Goal: Task Accomplishment & Management: Use online tool/utility

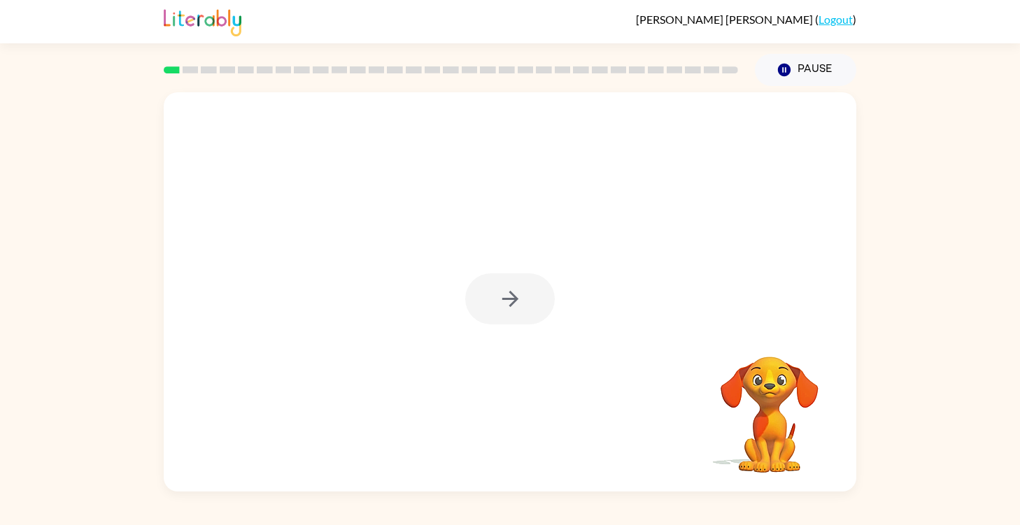
click at [501, 301] on div at bounding box center [510, 299] width 90 height 51
click at [507, 300] on icon "button" at bounding box center [510, 299] width 24 height 24
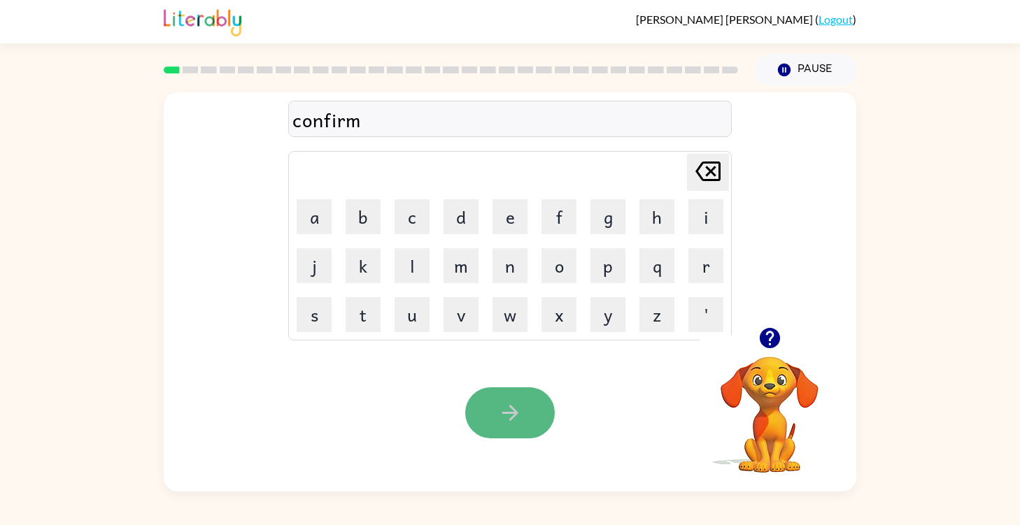
click at [501, 420] on icon "button" at bounding box center [510, 413] width 24 height 24
click at [774, 333] on icon "button" at bounding box center [769, 338] width 20 height 20
click at [510, 407] on icon "button" at bounding box center [510, 413] width 16 height 16
click at [779, 344] on icon "button" at bounding box center [770, 338] width 24 height 24
click at [528, 416] on button "button" at bounding box center [510, 413] width 90 height 51
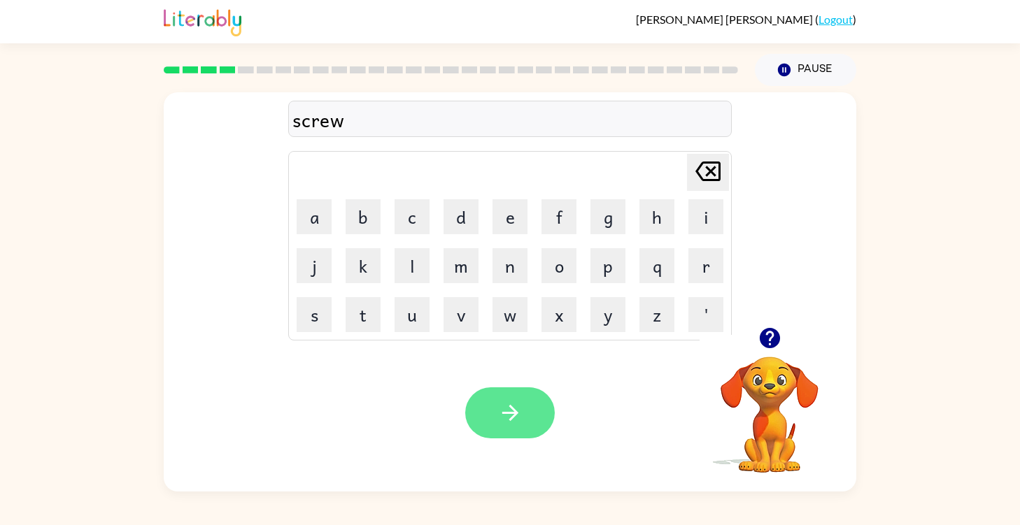
click at [502, 399] on button "button" at bounding box center [510, 413] width 90 height 51
click at [521, 412] on icon "button" at bounding box center [510, 413] width 24 height 24
click at [535, 404] on button "button" at bounding box center [510, 413] width 90 height 51
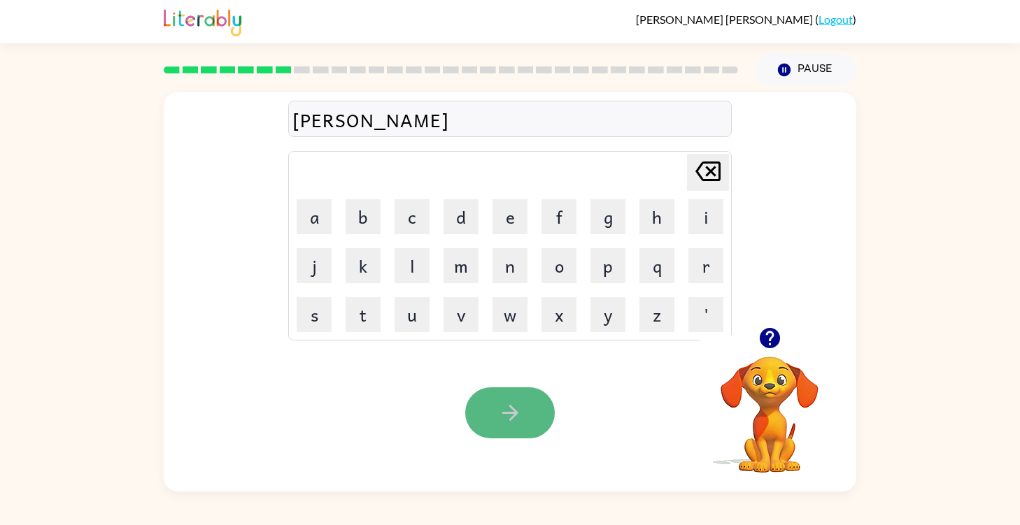
click at [514, 418] on icon "button" at bounding box center [510, 413] width 24 height 24
click at [514, 411] on icon "button" at bounding box center [510, 413] width 16 height 16
click at [530, 404] on button "button" at bounding box center [510, 413] width 90 height 51
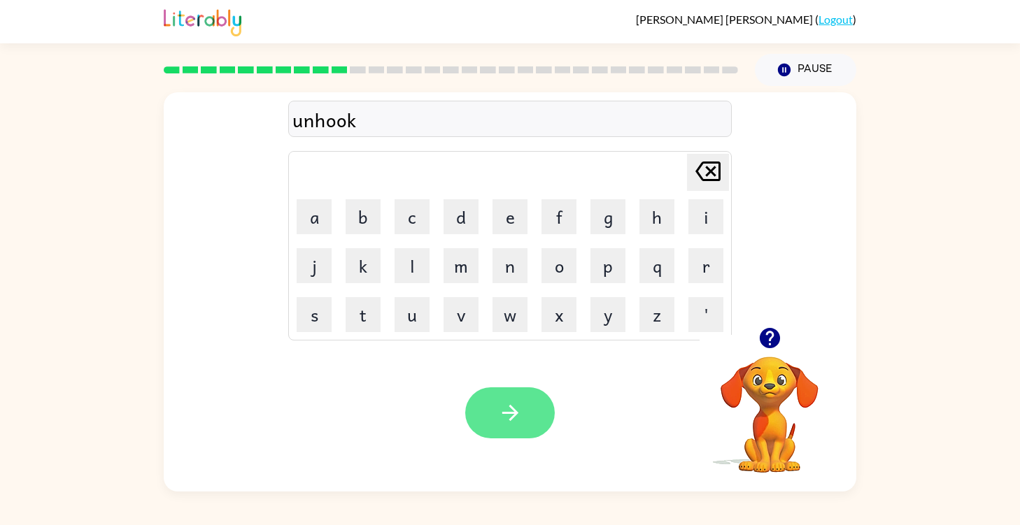
click at [516, 414] on icon "button" at bounding box center [510, 413] width 16 height 16
click at [495, 401] on button "button" at bounding box center [510, 413] width 90 height 51
click at [509, 419] on icon "button" at bounding box center [510, 413] width 16 height 16
click at [516, 427] on button "button" at bounding box center [510, 413] width 90 height 51
click at [490, 404] on button "button" at bounding box center [510, 413] width 90 height 51
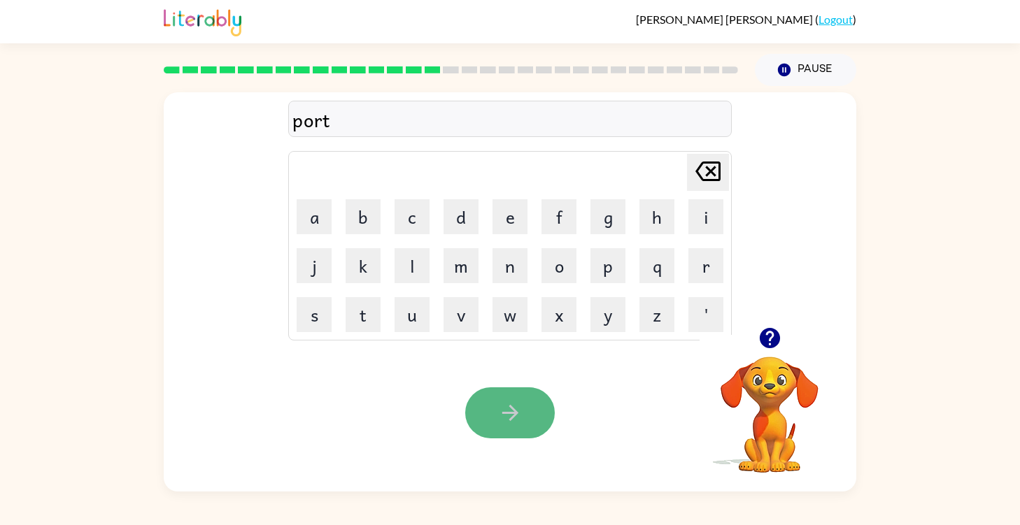
click at [481, 409] on button "button" at bounding box center [510, 413] width 90 height 51
click at [505, 411] on icon "button" at bounding box center [510, 413] width 24 height 24
click at [514, 412] on icon "button" at bounding box center [510, 413] width 16 height 16
click at [513, 406] on icon "button" at bounding box center [510, 413] width 24 height 24
click at [503, 420] on icon "button" at bounding box center [510, 413] width 24 height 24
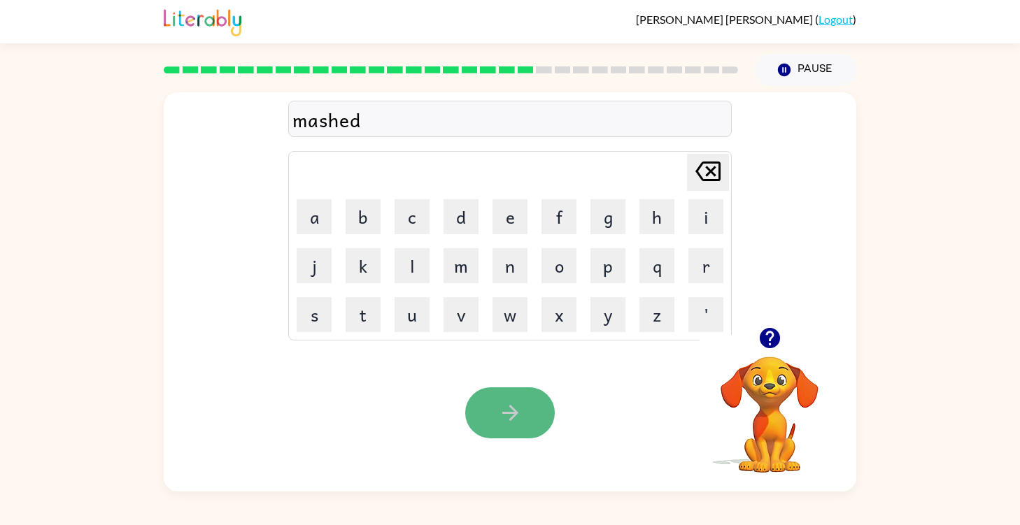
click at [545, 418] on button "button" at bounding box center [510, 413] width 90 height 51
click at [493, 417] on button "button" at bounding box center [510, 413] width 90 height 51
click at [516, 423] on icon "button" at bounding box center [510, 413] width 24 height 24
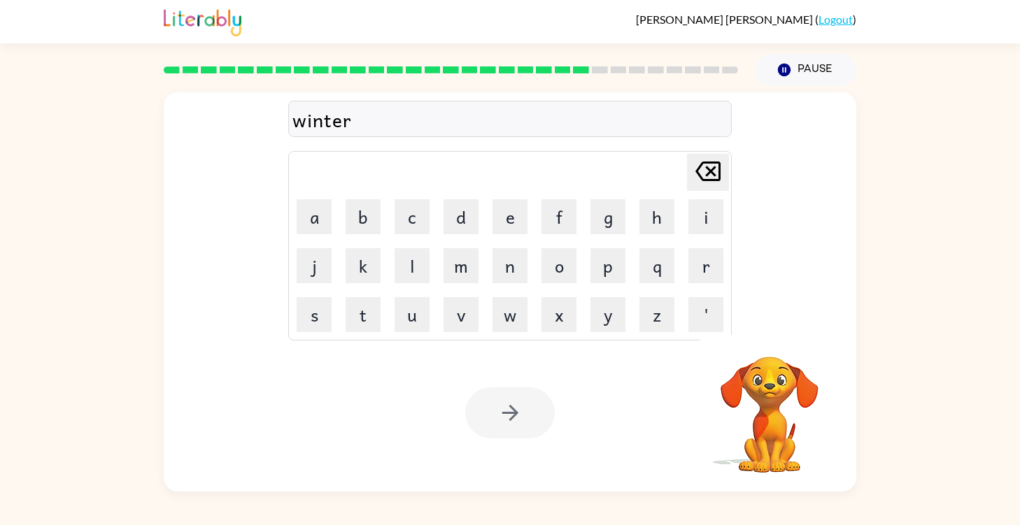
click at [507, 409] on div at bounding box center [510, 413] width 90 height 51
click at [507, 408] on icon "button" at bounding box center [510, 413] width 24 height 24
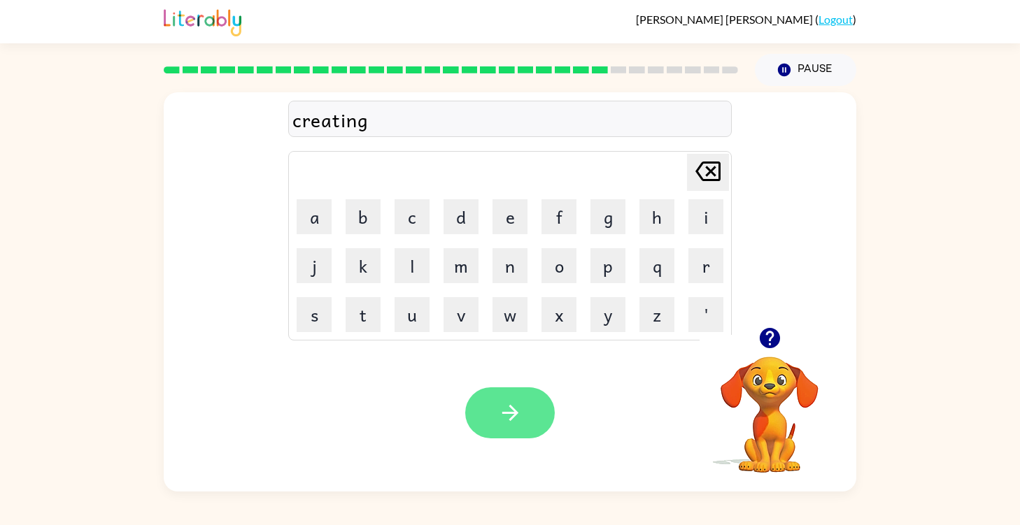
click at [517, 412] on icon "button" at bounding box center [510, 413] width 24 height 24
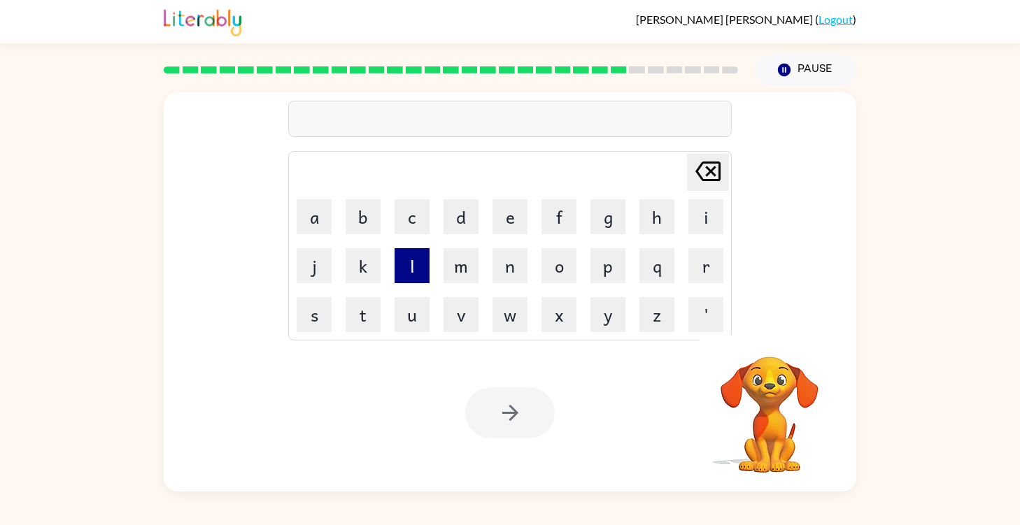
click at [416, 273] on button "l" at bounding box center [412, 265] width 35 height 35
click at [705, 212] on button "i" at bounding box center [705, 216] width 35 height 35
click at [591, 260] on button "p" at bounding box center [607, 265] width 35 height 35
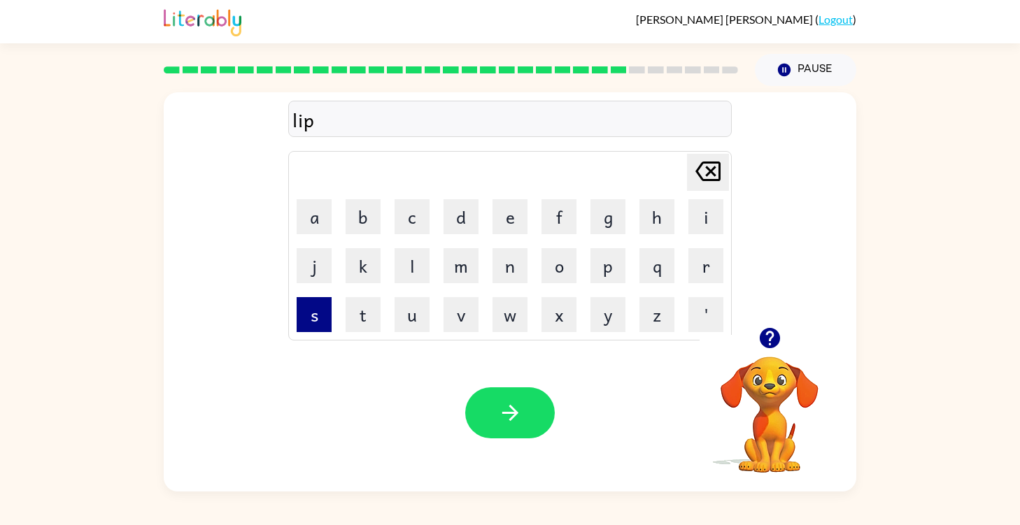
click at [315, 315] on button "s" at bounding box center [314, 314] width 35 height 35
click at [359, 312] on button "t" at bounding box center [363, 314] width 35 height 35
click at [691, 218] on button "i" at bounding box center [705, 216] width 35 height 35
type button "i"
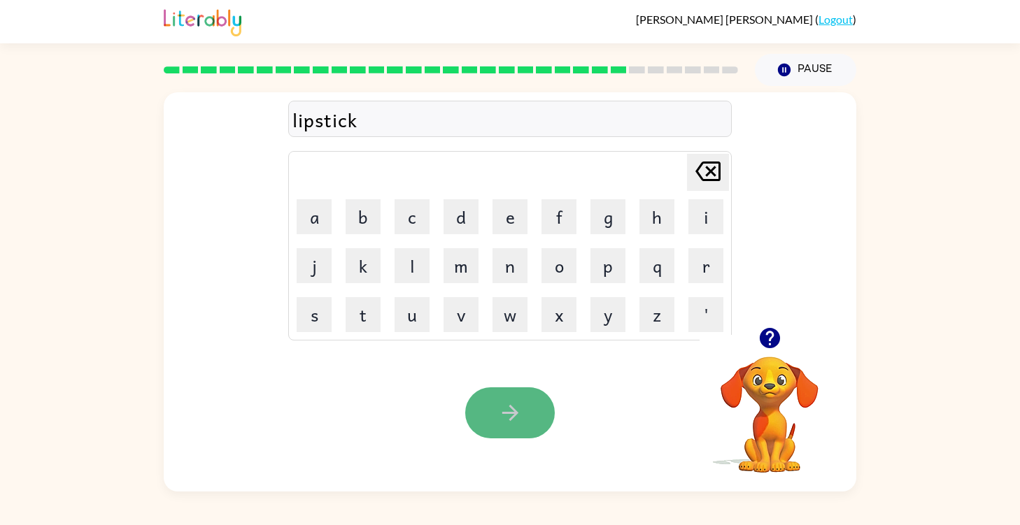
click at [524, 413] on button "button" at bounding box center [510, 413] width 90 height 51
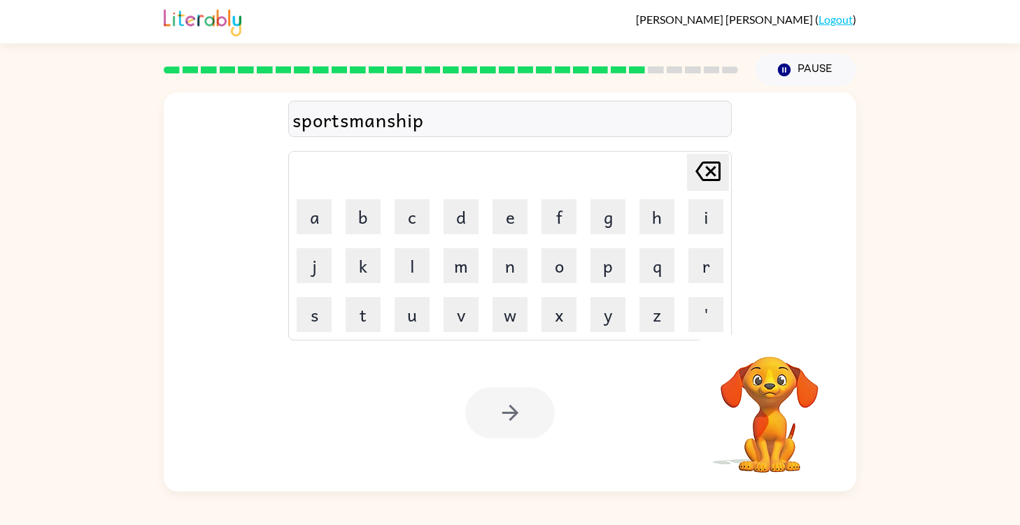
click at [503, 406] on div at bounding box center [510, 413] width 90 height 51
click at [503, 406] on icon "button" at bounding box center [510, 413] width 24 height 24
click at [503, 406] on div at bounding box center [510, 413] width 90 height 51
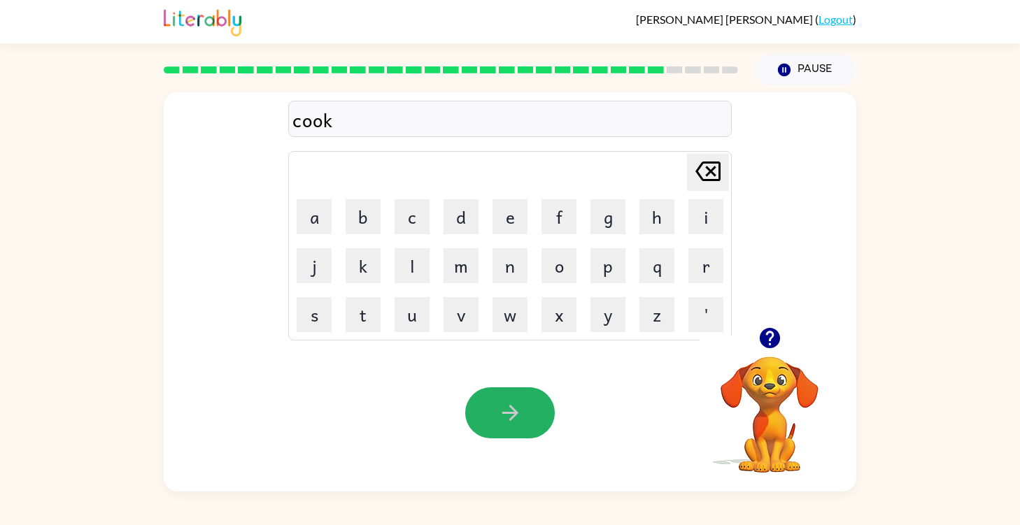
click at [503, 406] on icon "button" at bounding box center [510, 413] width 24 height 24
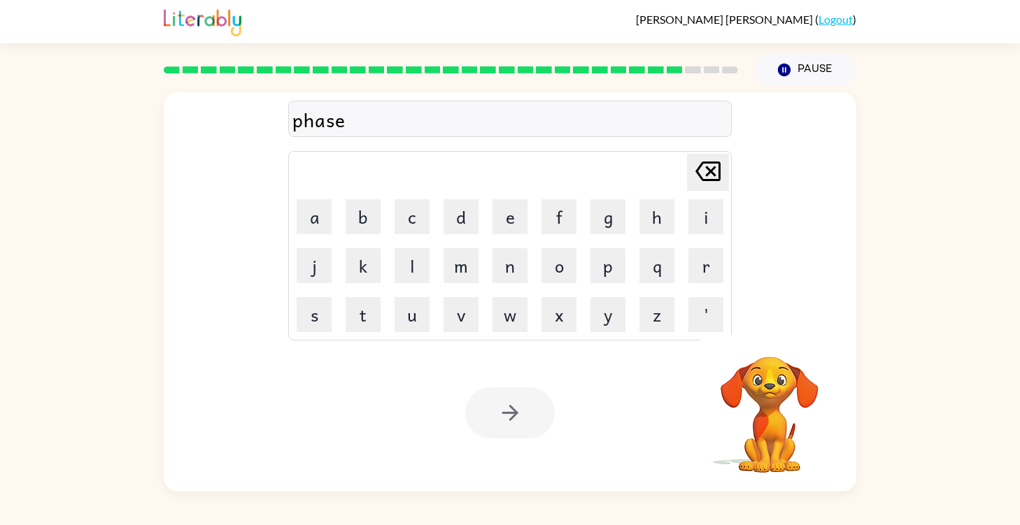
click at [509, 413] on div at bounding box center [510, 413] width 90 height 51
click at [509, 413] on icon "button" at bounding box center [510, 413] width 16 height 16
click at [509, 413] on div at bounding box center [510, 413] width 90 height 51
click at [510, 414] on div at bounding box center [510, 413] width 90 height 51
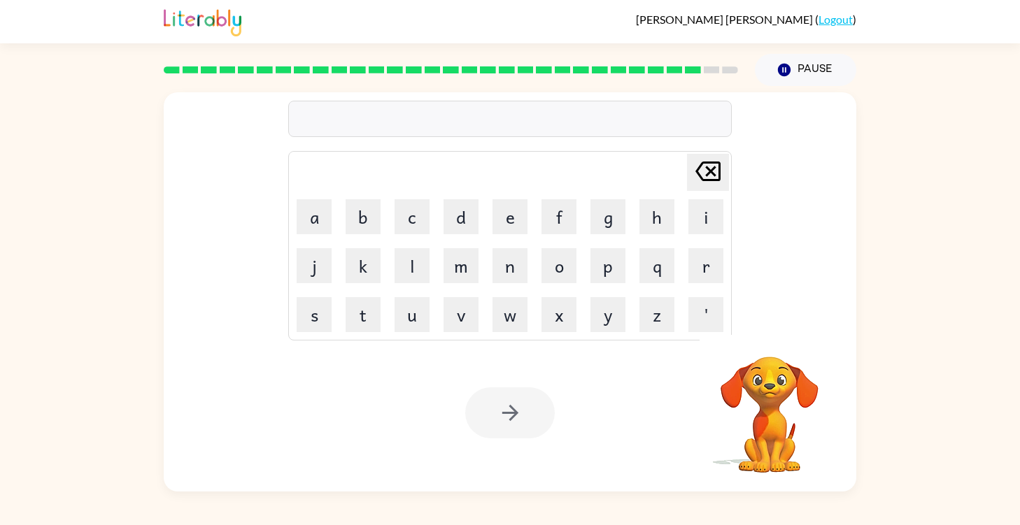
click at [510, 414] on div at bounding box center [510, 413] width 90 height 51
click at [510, 419] on div at bounding box center [510, 413] width 90 height 51
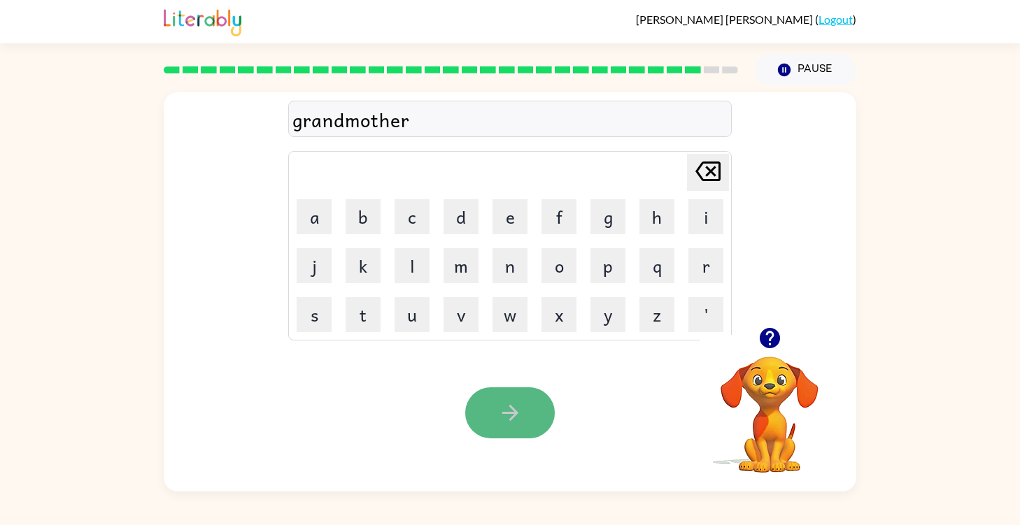
click at [493, 409] on button "button" at bounding box center [510, 413] width 90 height 51
click at [495, 405] on button "button" at bounding box center [510, 413] width 90 height 51
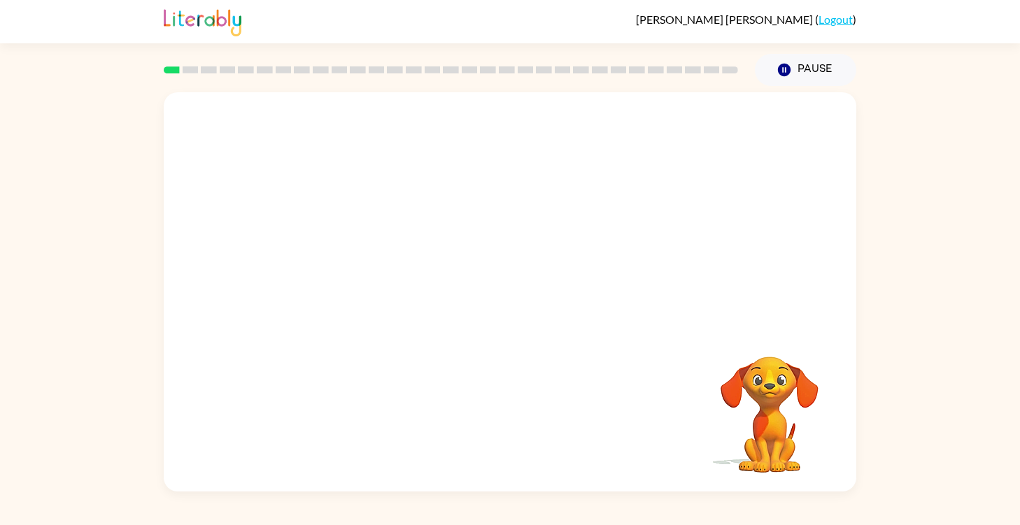
click at [344, 262] on video "Your browser must support playing .mp4 files to use Literably. Please try using…" at bounding box center [510, 209] width 693 height 235
click at [355, 263] on video "Your browser must support playing .mp4 files to use Literably. Please try using…" at bounding box center [510, 209] width 693 height 235
click at [492, 281] on div at bounding box center [510, 299] width 90 height 51
click at [495, 295] on button "button" at bounding box center [510, 299] width 90 height 51
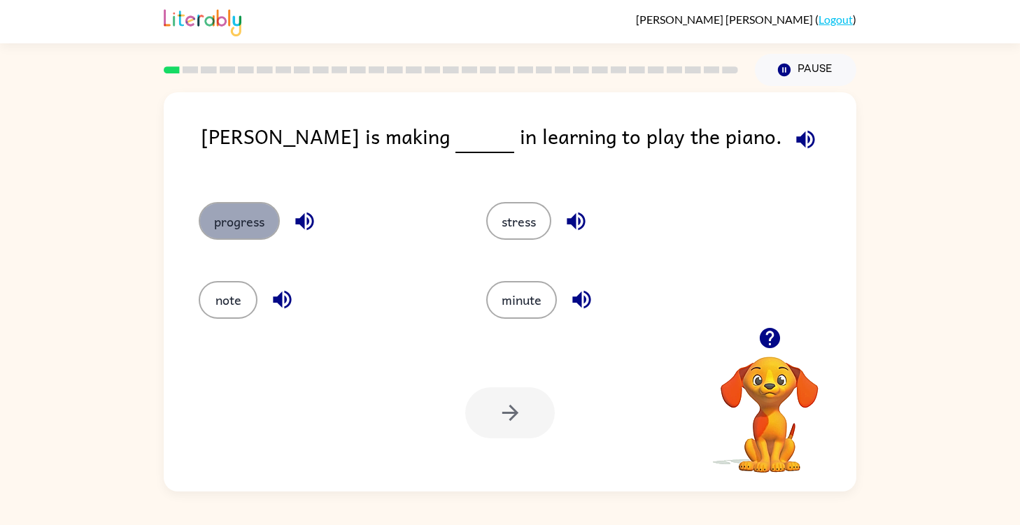
click at [243, 204] on button "progress" at bounding box center [239, 221] width 81 height 38
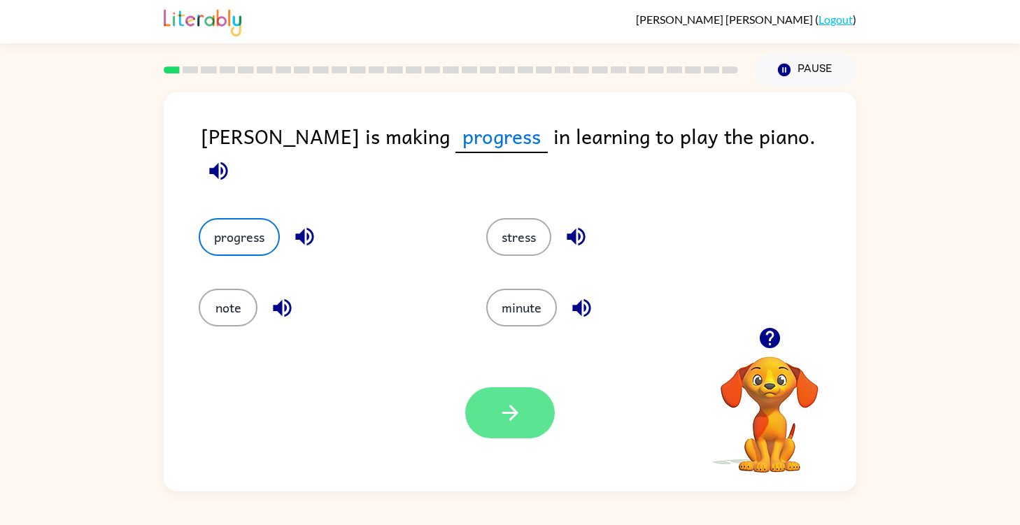
click at [518, 428] on button "button" at bounding box center [510, 413] width 90 height 51
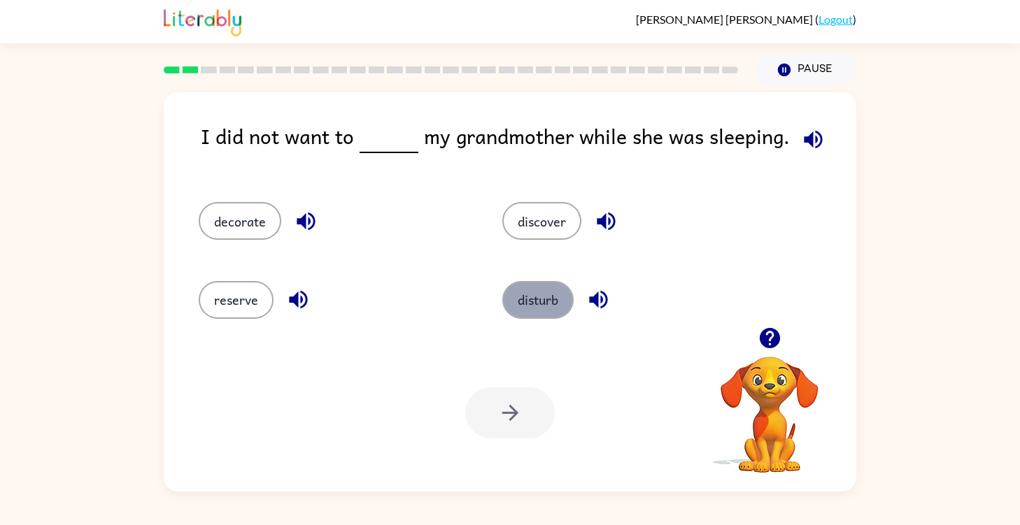
click at [547, 317] on button "disturb" at bounding box center [537, 300] width 71 height 38
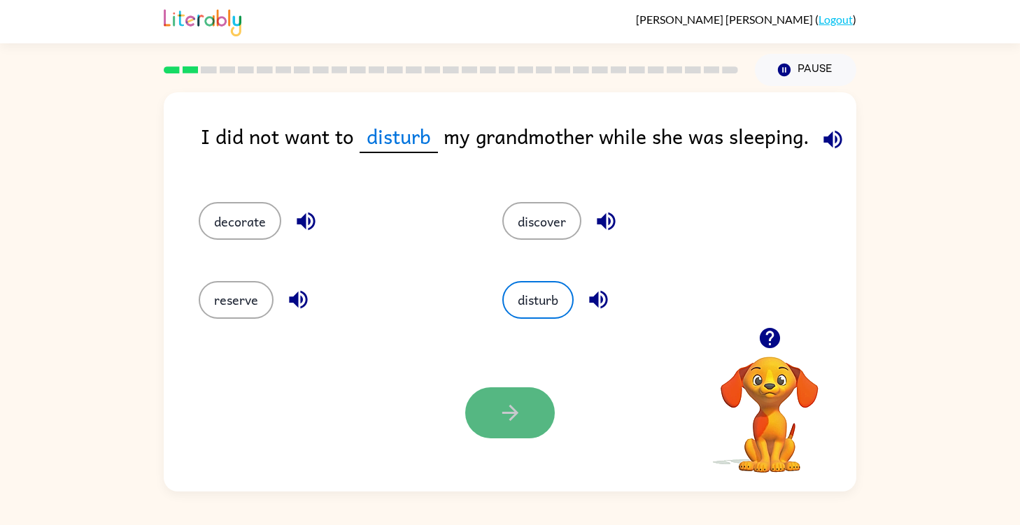
click at [503, 405] on icon "button" at bounding box center [510, 413] width 24 height 24
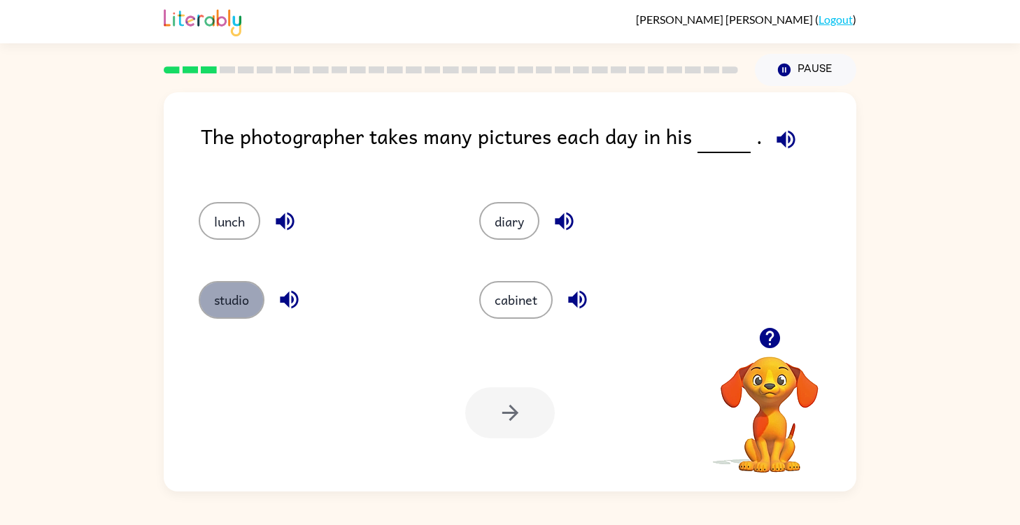
click at [229, 299] on button "studio" at bounding box center [232, 300] width 66 height 38
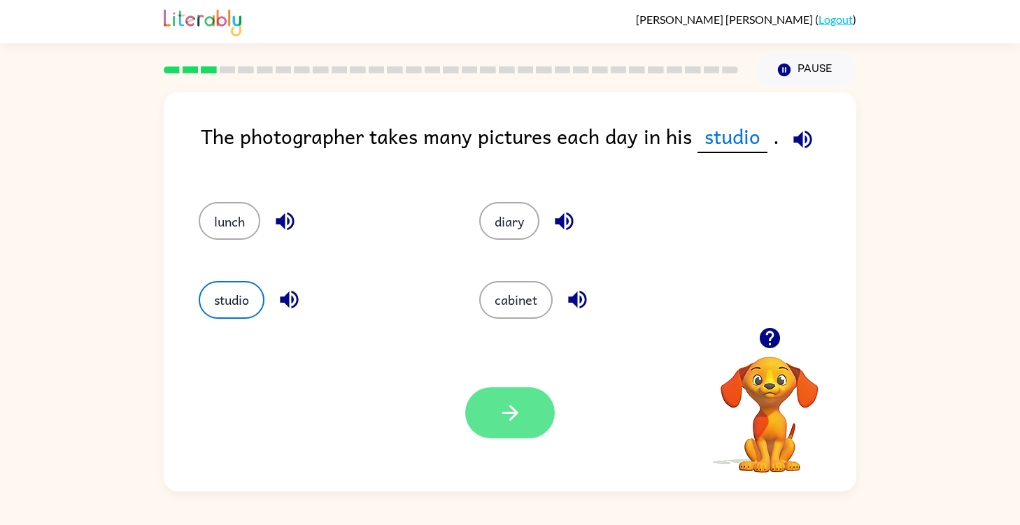
click at [496, 402] on button "button" at bounding box center [510, 413] width 90 height 51
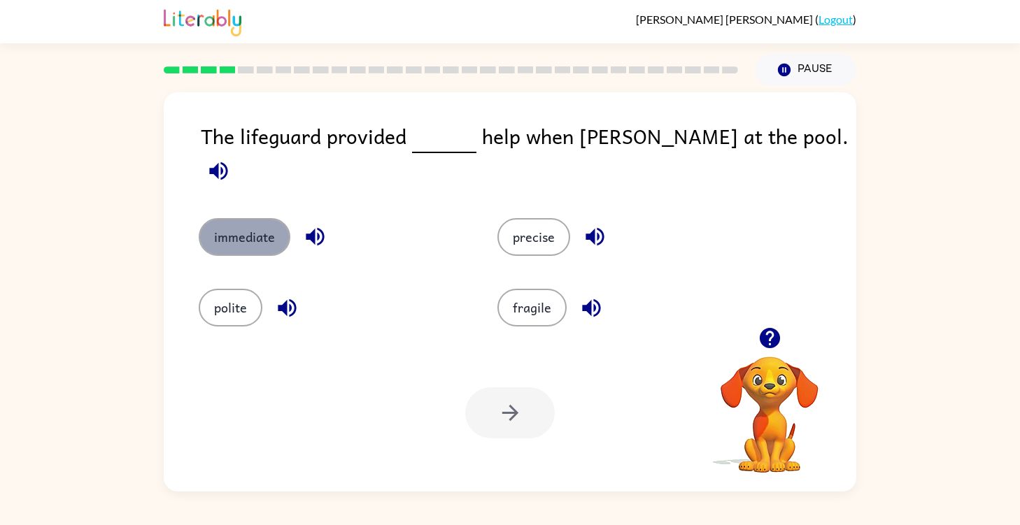
click at [248, 218] on button "immediate" at bounding box center [245, 237] width 92 height 38
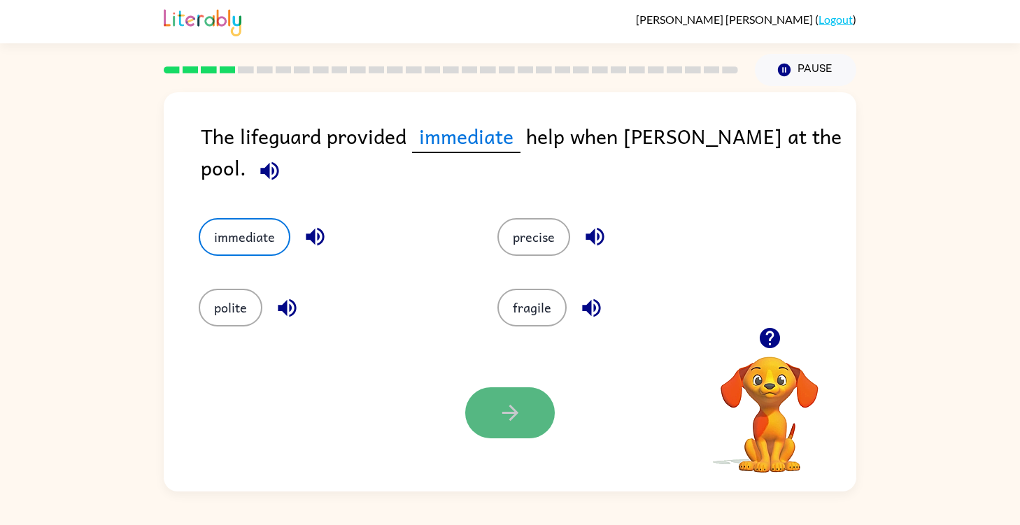
click at [508, 413] on icon "button" at bounding box center [510, 413] width 16 height 16
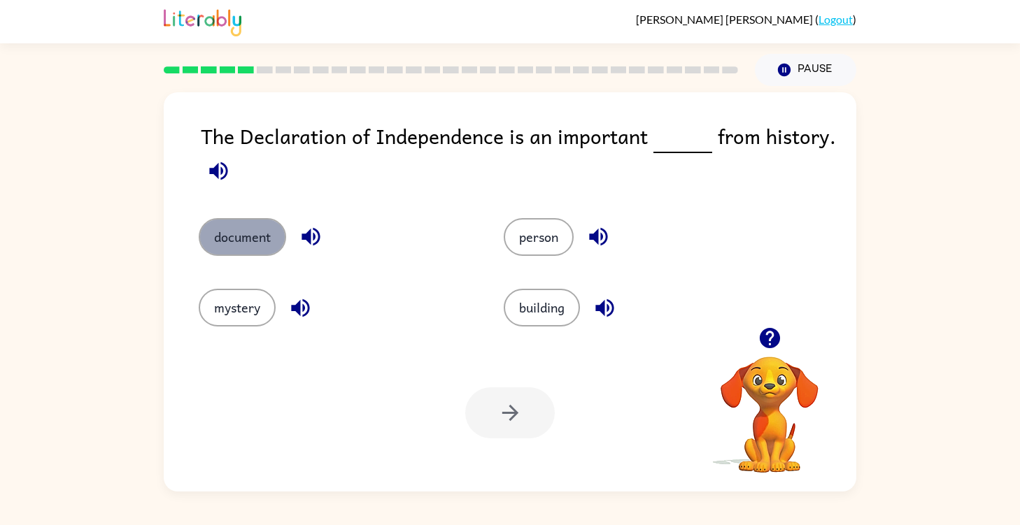
click at [242, 239] on button "document" at bounding box center [242, 237] width 87 height 38
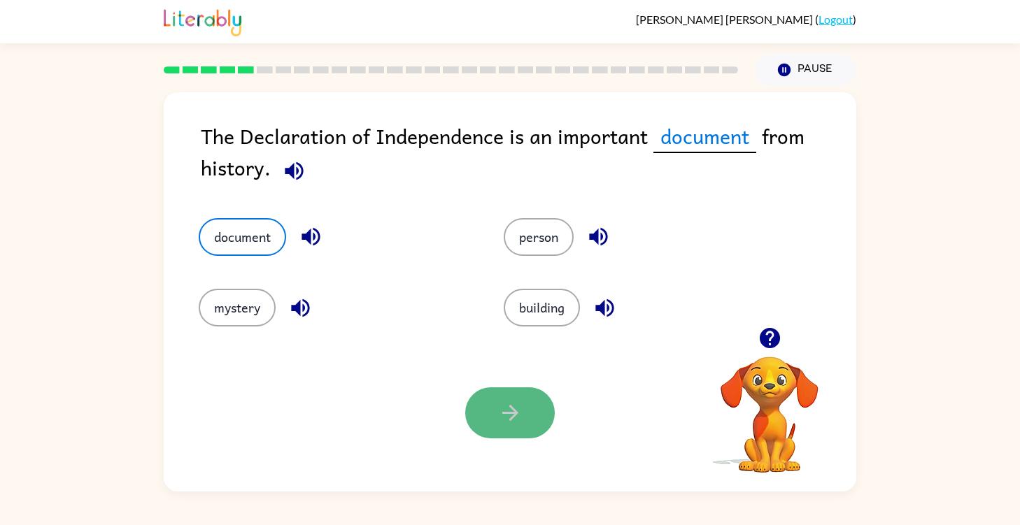
click at [509, 423] on icon "button" at bounding box center [510, 413] width 24 height 24
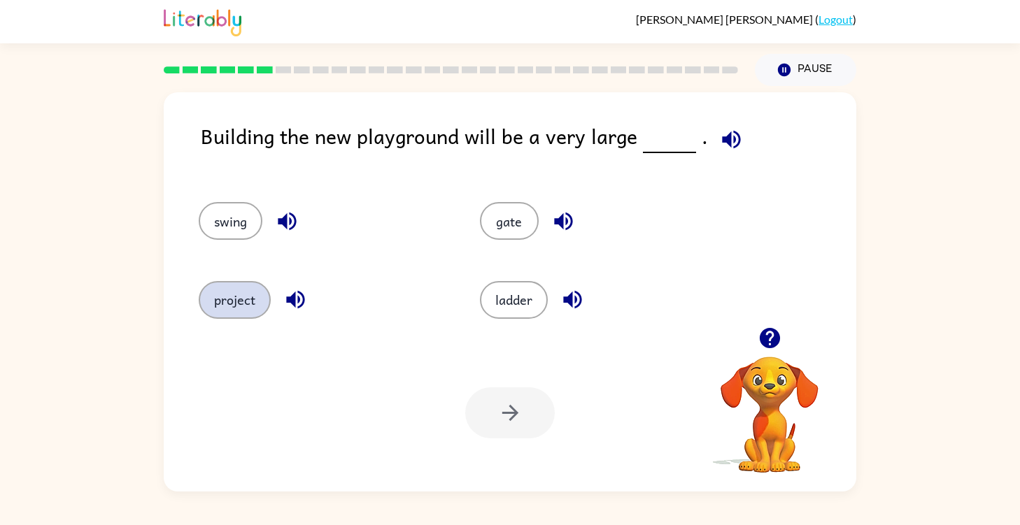
click at [256, 296] on button "project" at bounding box center [235, 300] width 72 height 38
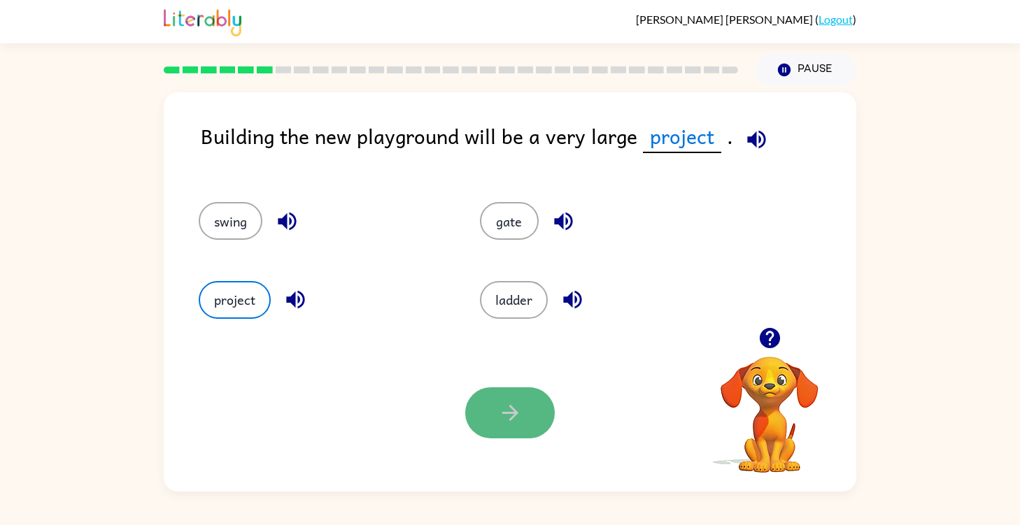
click at [484, 416] on button "button" at bounding box center [510, 413] width 90 height 51
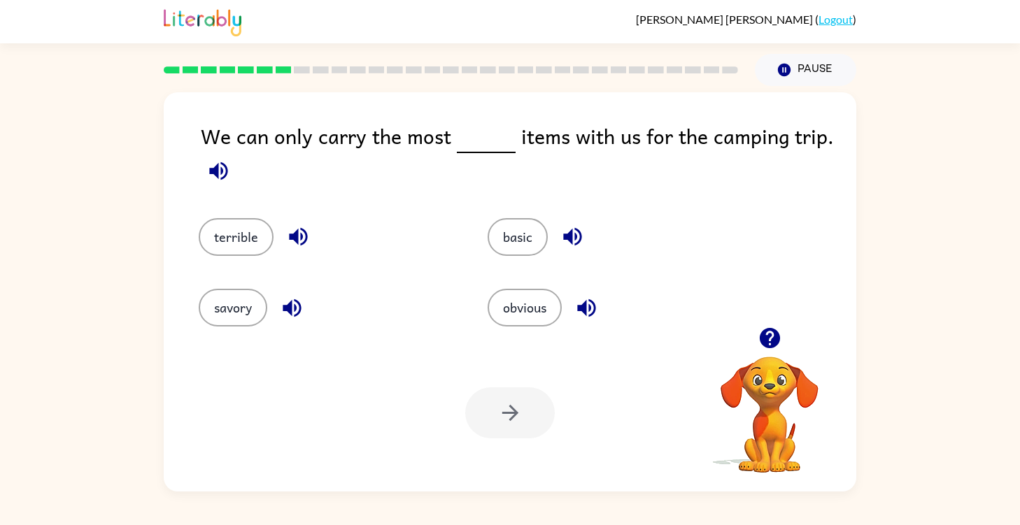
click at [288, 307] on icon "button" at bounding box center [292, 308] width 18 height 18
click at [238, 309] on button "savory" at bounding box center [233, 308] width 69 height 38
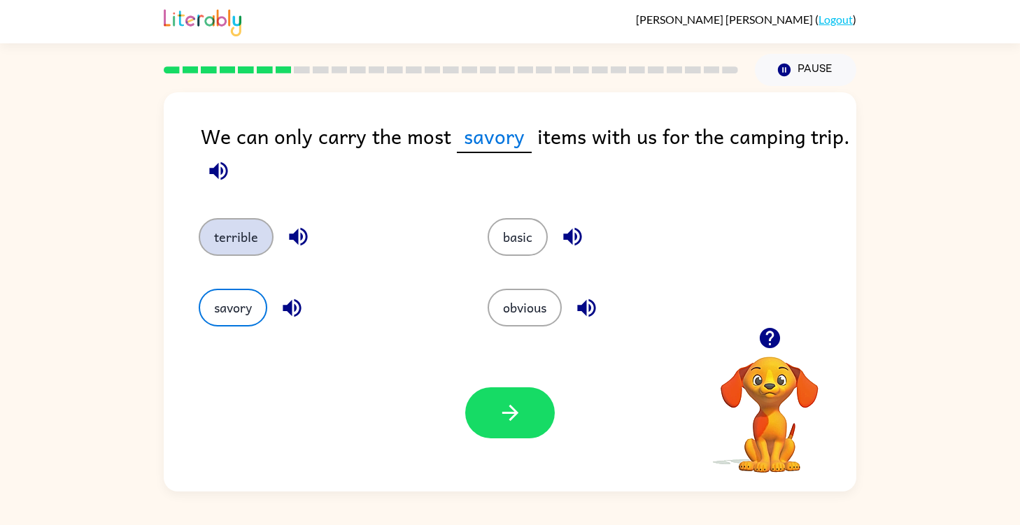
click at [222, 225] on button "terrible" at bounding box center [236, 237] width 75 height 38
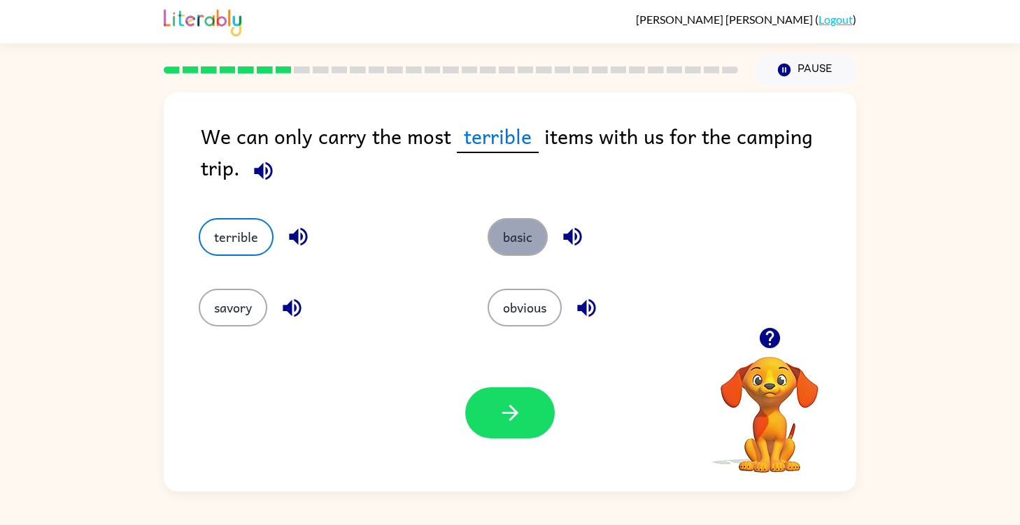
click at [528, 238] on button "basic" at bounding box center [518, 237] width 60 height 38
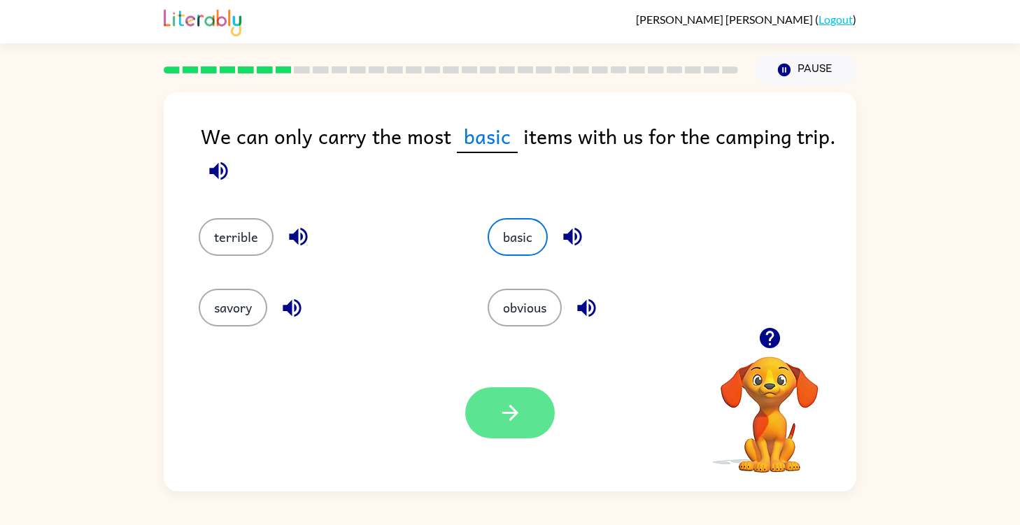
click at [502, 396] on button "button" at bounding box center [510, 413] width 90 height 51
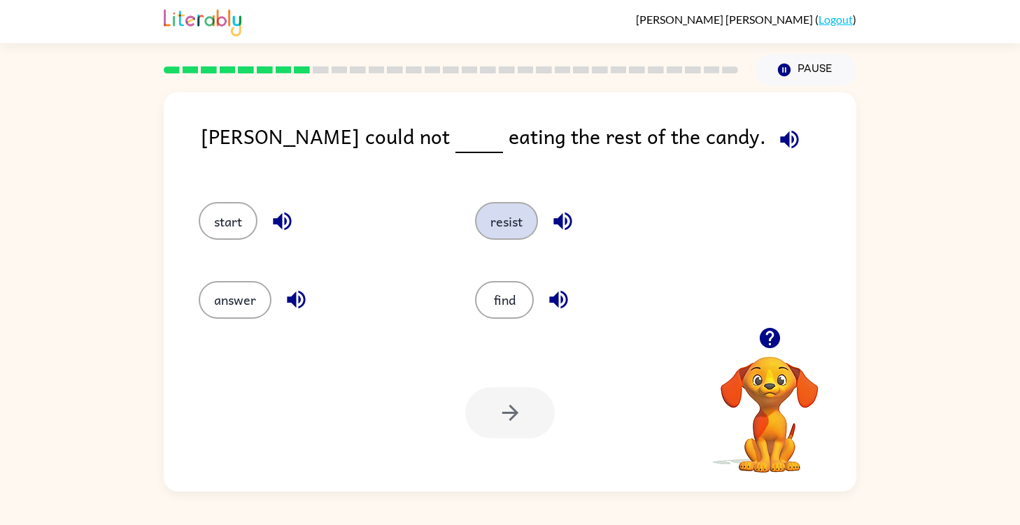
click at [509, 223] on button "resist" at bounding box center [506, 221] width 63 height 38
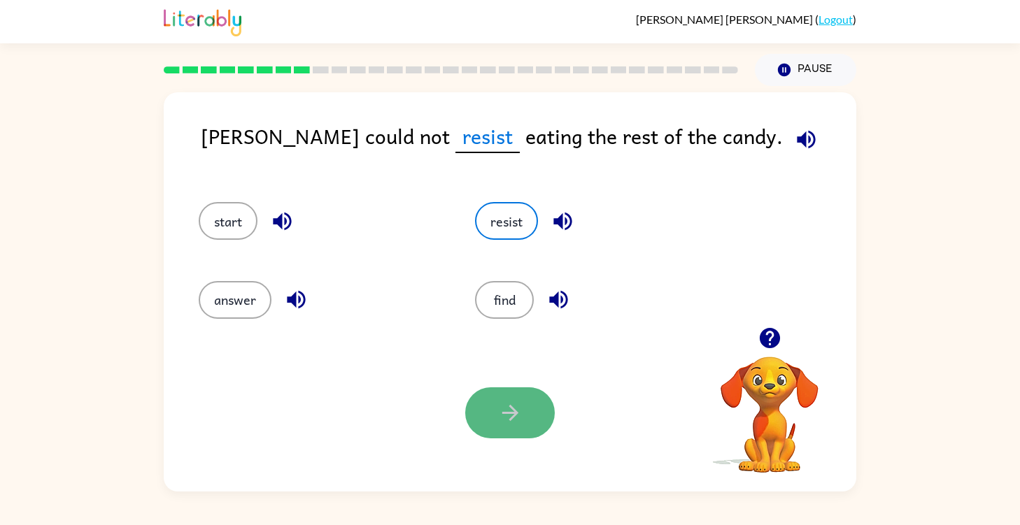
click at [506, 402] on icon "button" at bounding box center [510, 413] width 24 height 24
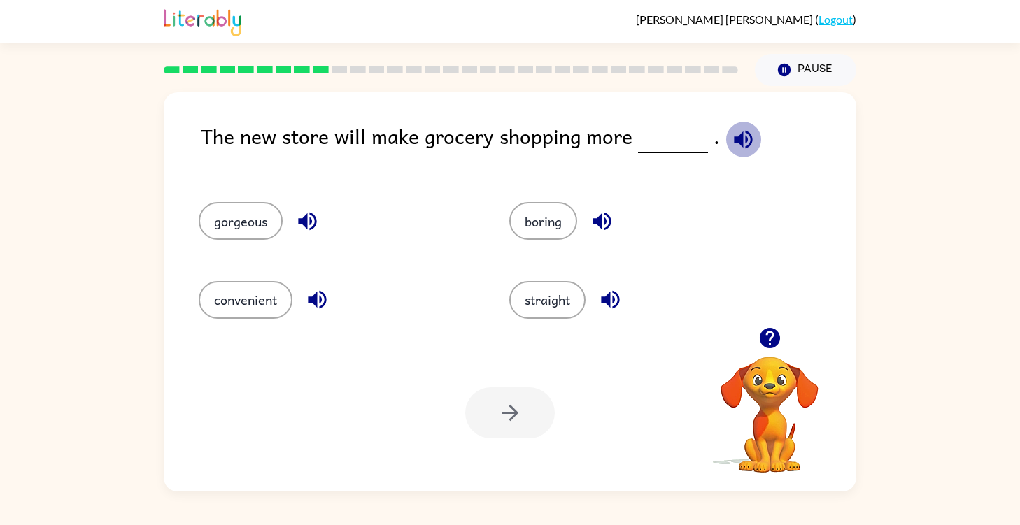
click at [743, 136] on icon "button" at bounding box center [743, 139] width 18 height 18
click at [297, 221] on icon "button" at bounding box center [307, 221] width 24 height 24
click at [309, 299] on icon "button" at bounding box center [317, 300] width 18 height 18
click at [606, 304] on icon "button" at bounding box center [610, 300] width 24 height 24
click at [577, 288] on button "straight" at bounding box center [547, 300] width 76 height 38
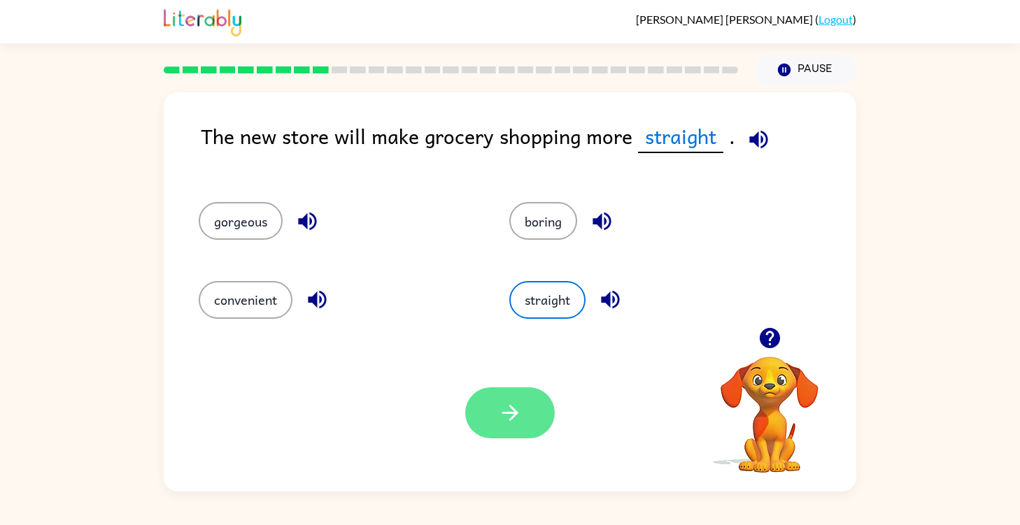
click at [521, 397] on button "button" at bounding box center [510, 413] width 90 height 51
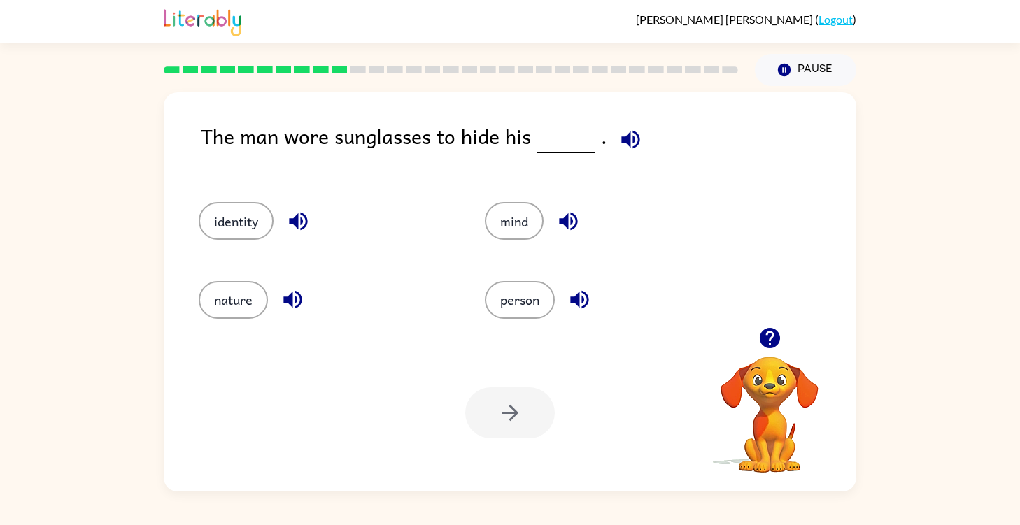
click at [618, 136] on icon "button" at bounding box center [630, 139] width 24 height 24
click at [260, 222] on button "identity" at bounding box center [236, 221] width 75 height 38
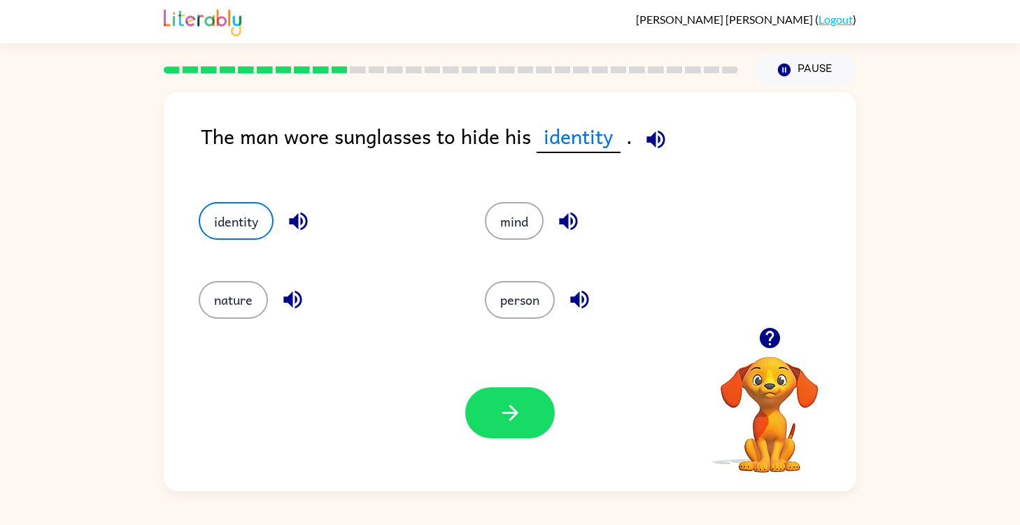
click at [653, 141] on icon "button" at bounding box center [655, 139] width 18 height 18
click at [507, 397] on button "button" at bounding box center [510, 413] width 90 height 51
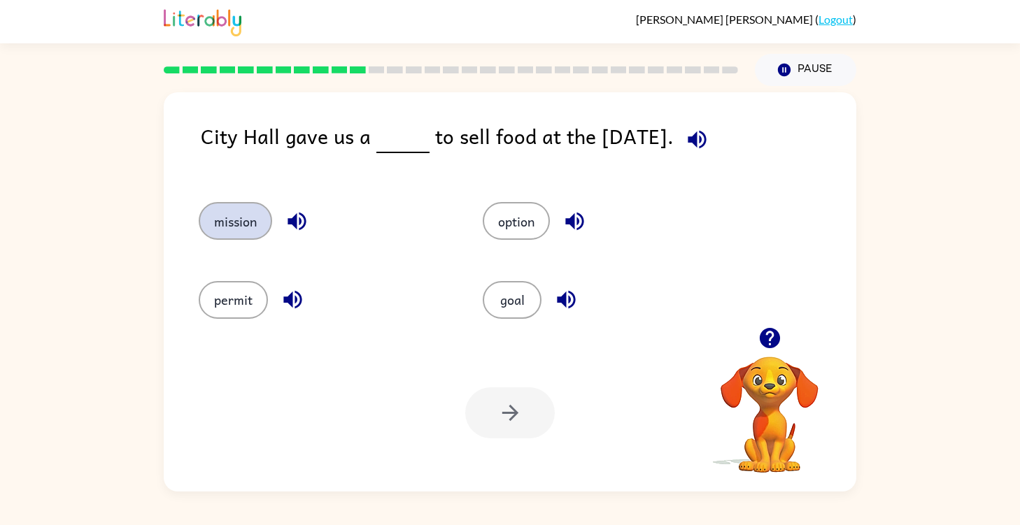
click at [249, 232] on button "mission" at bounding box center [235, 221] width 73 height 38
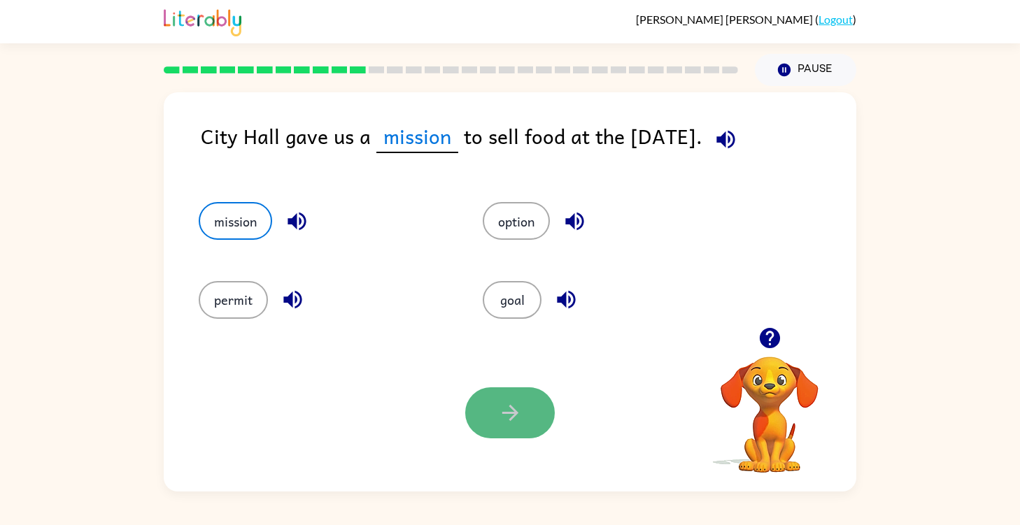
click at [501, 405] on icon "button" at bounding box center [510, 413] width 24 height 24
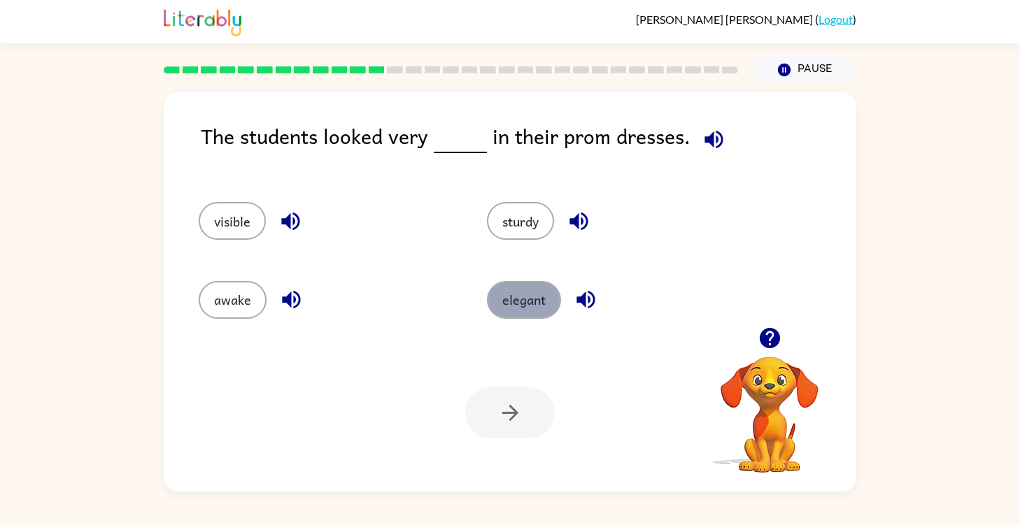
click at [512, 301] on button "elegant" at bounding box center [524, 300] width 74 height 38
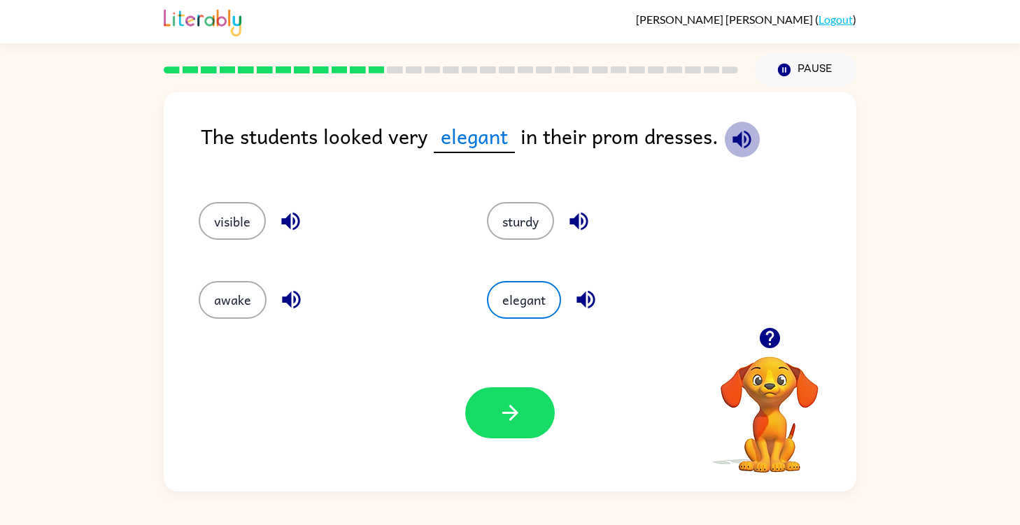
click at [747, 149] on icon "button" at bounding box center [742, 139] width 24 height 24
click at [512, 409] on icon "button" at bounding box center [510, 413] width 16 height 16
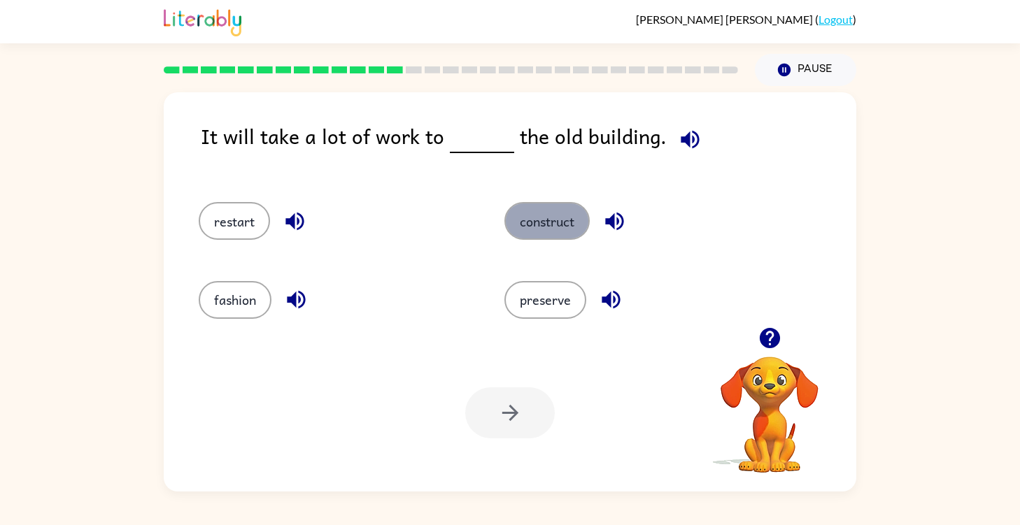
click at [542, 227] on button "construct" at bounding box center [546, 221] width 85 height 38
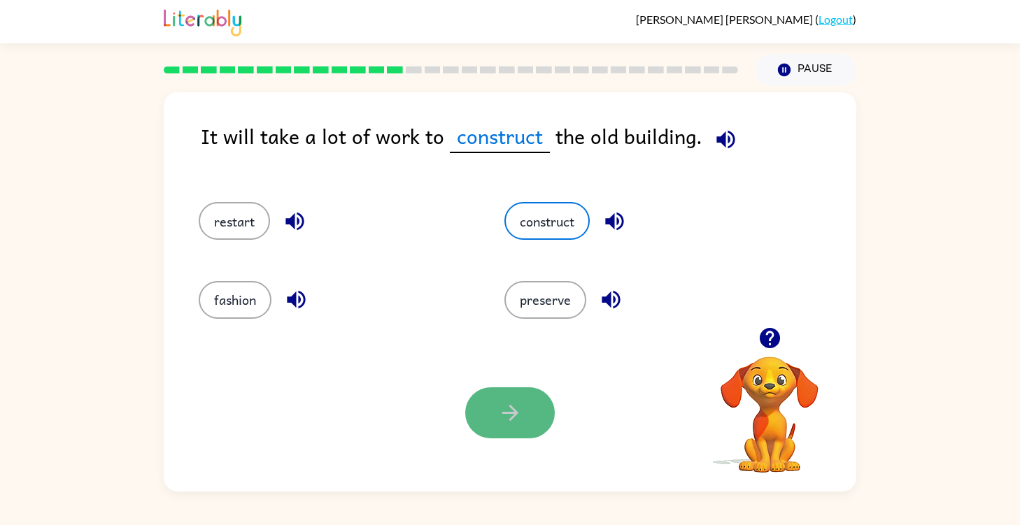
click at [496, 424] on button "button" at bounding box center [510, 413] width 90 height 51
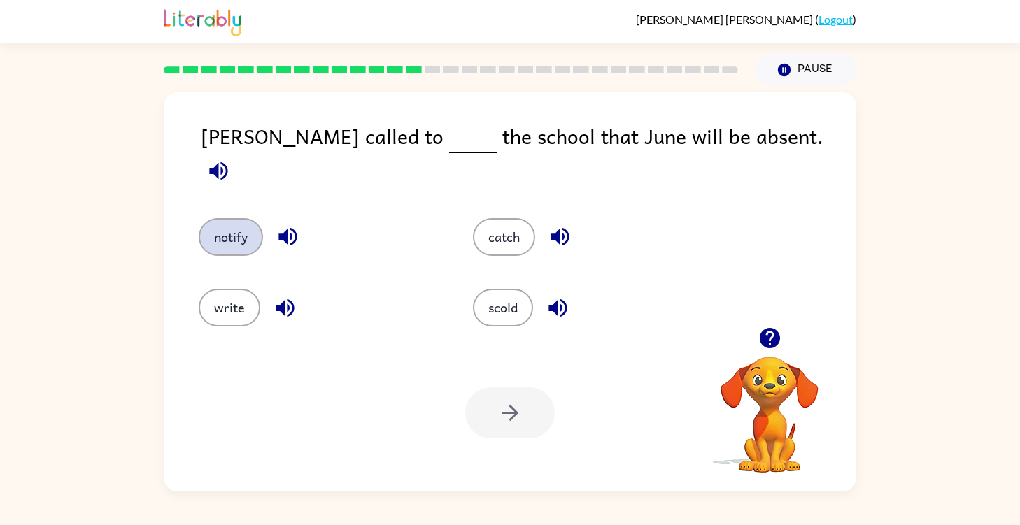
click at [220, 221] on button "notify" at bounding box center [231, 237] width 64 height 38
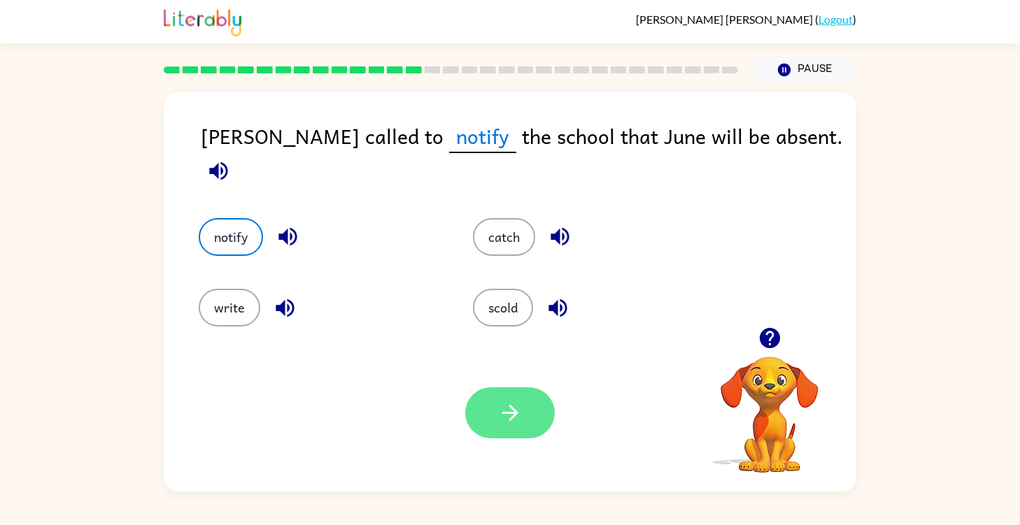
click at [489, 413] on button "button" at bounding box center [510, 413] width 90 height 51
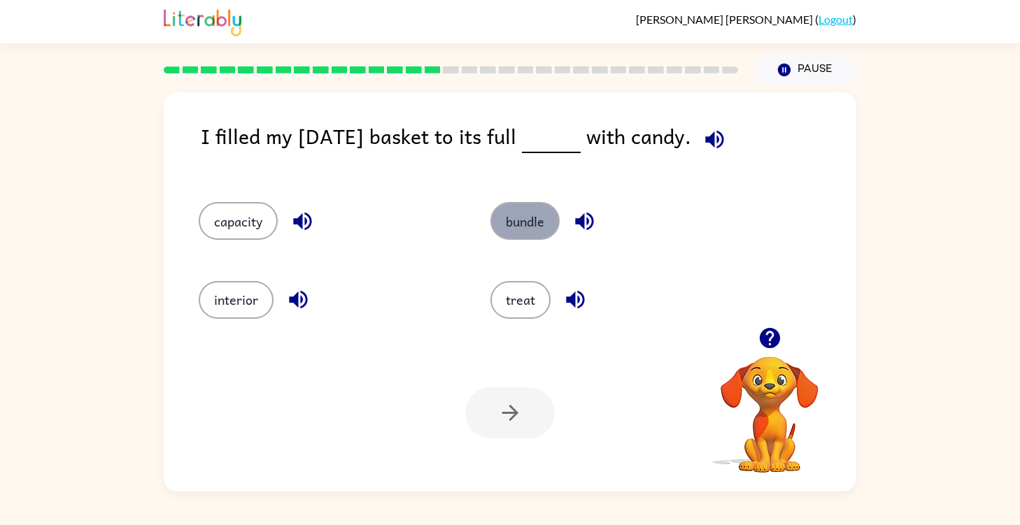
click at [503, 227] on button "bundle" at bounding box center [524, 221] width 69 height 38
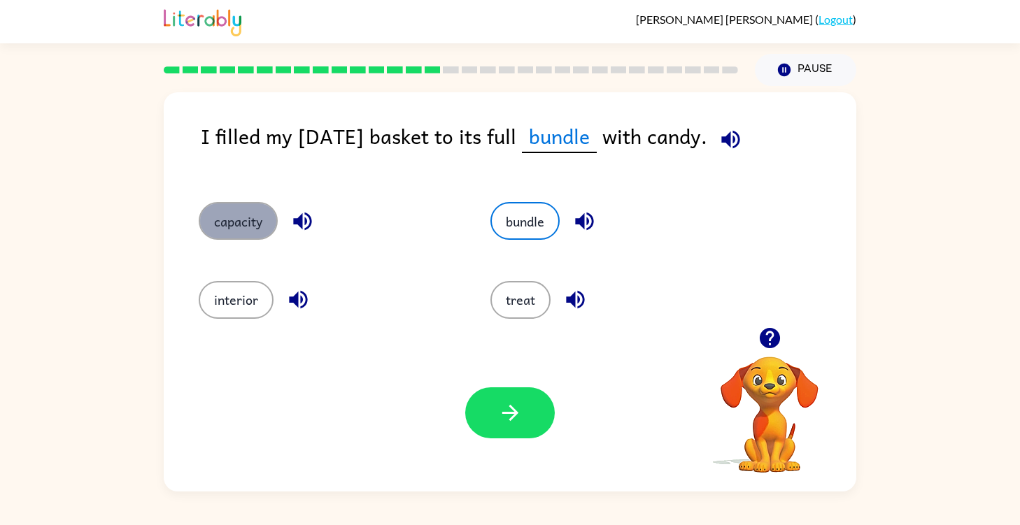
click at [257, 225] on button "capacity" at bounding box center [238, 221] width 79 height 38
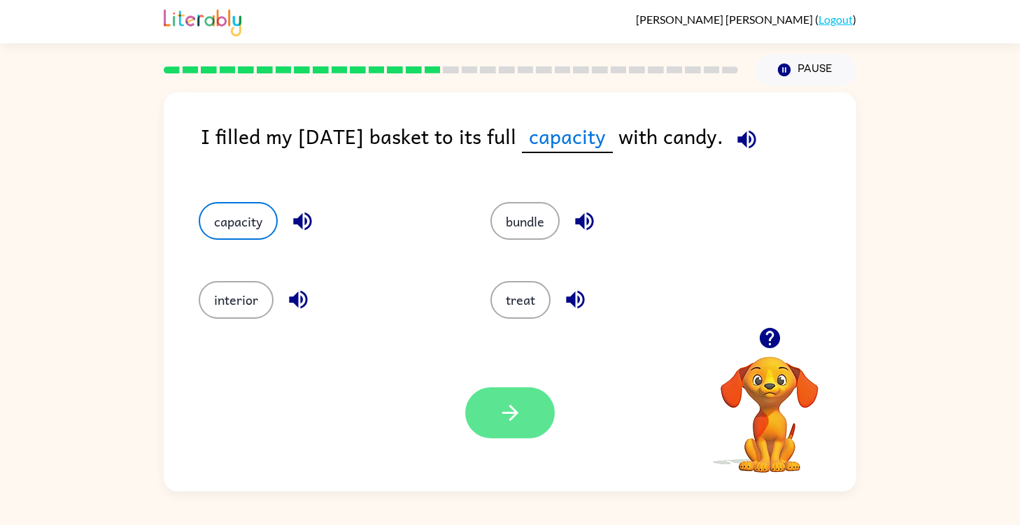
click at [520, 408] on icon "button" at bounding box center [510, 413] width 24 height 24
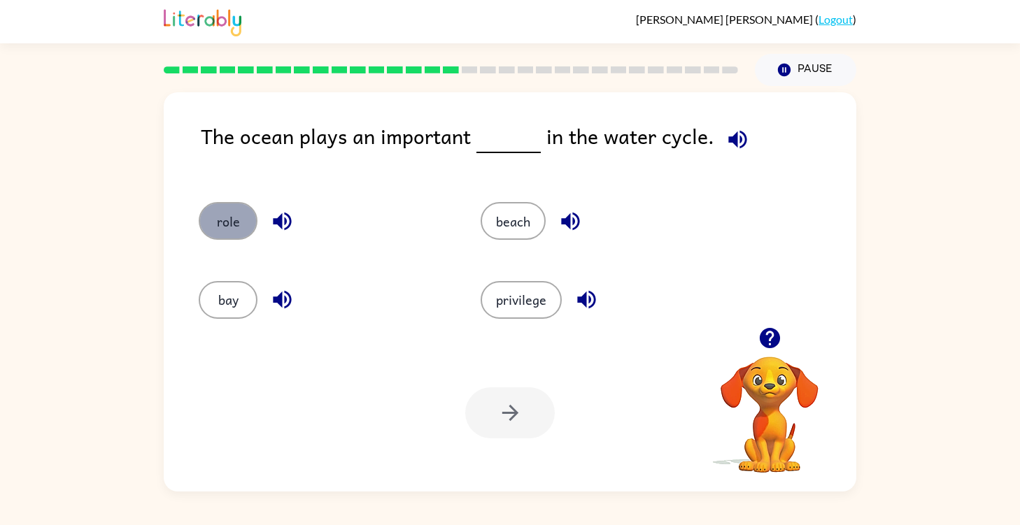
click at [221, 226] on button "role" at bounding box center [228, 221] width 59 height 38
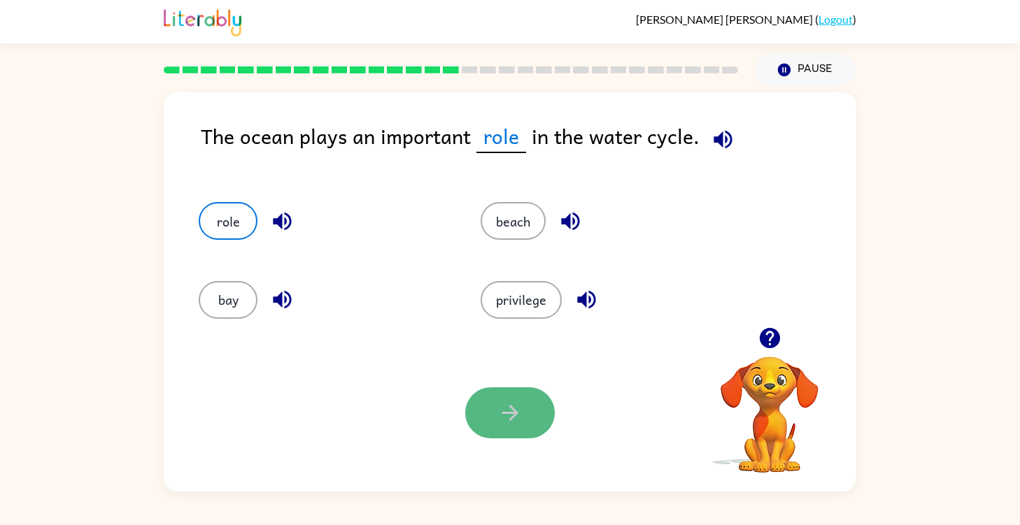
click at [507, 410] on icon "button" at bounding box center [510, 413] width 24 height 24
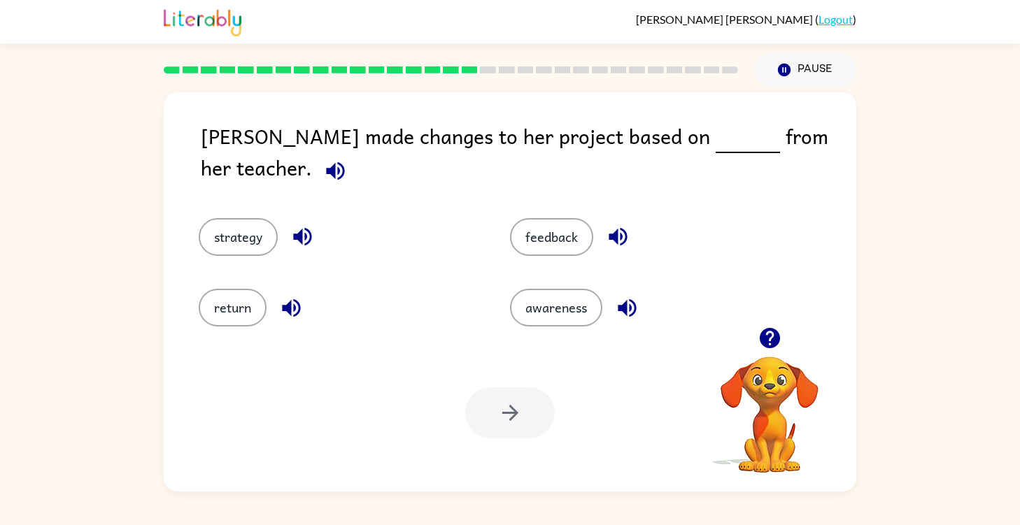
click at [550, 247] on div "feedback" at bounding box center [638, 227] width 311 height 71
click at [549, 238] on button "feedback" at bounding box center [551, 237] width 83 height 38
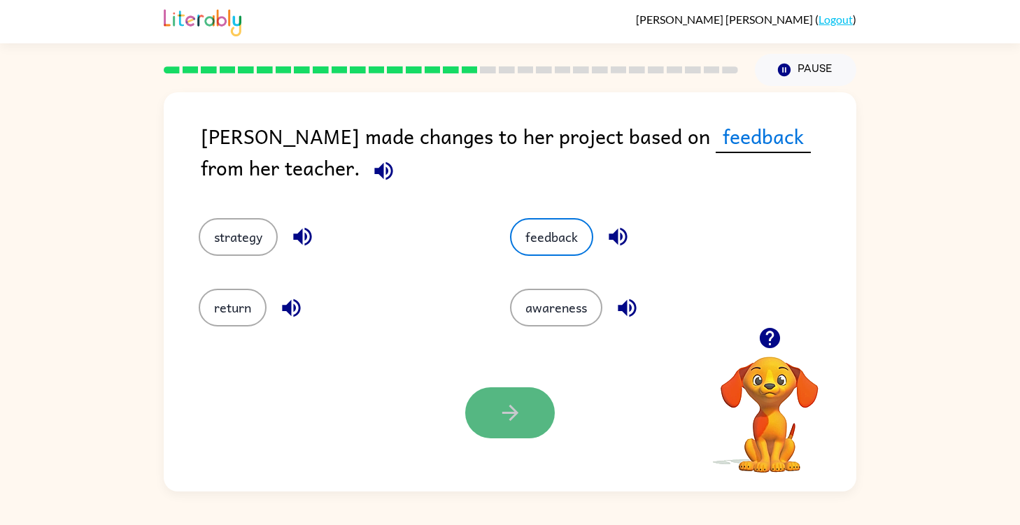
click at [506, 405] on icon "button" at bounding box center [510, 413] width 24 height 24
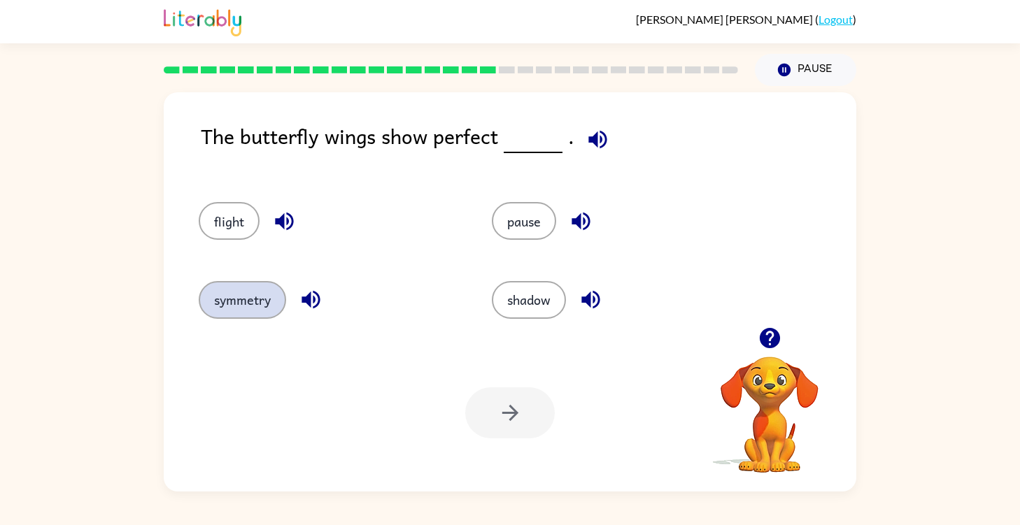
click at [263, 295] on button "symmetry" at bounding box center [242, 300] width 87 height 38
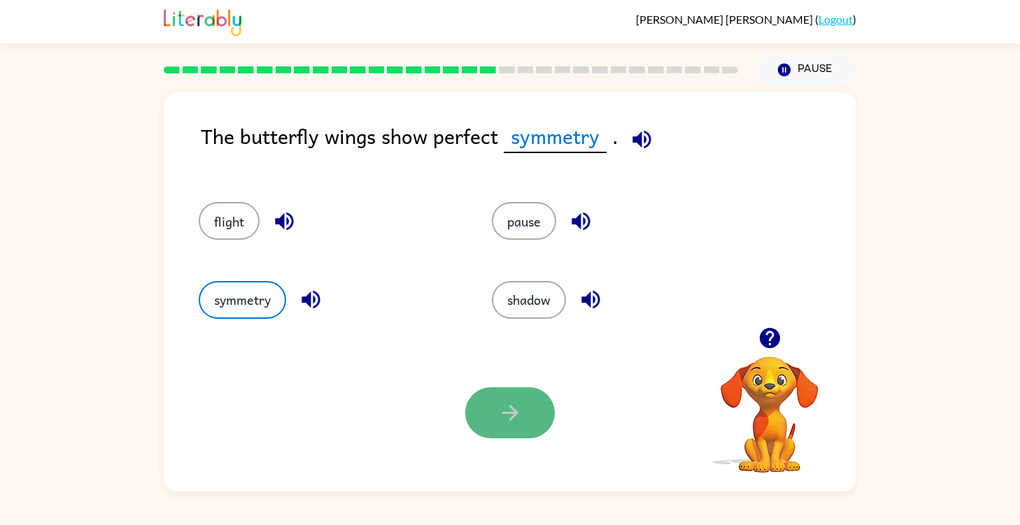
click at [495, 432] on button "button" at bounding box center [510, 413] width 90 height 51
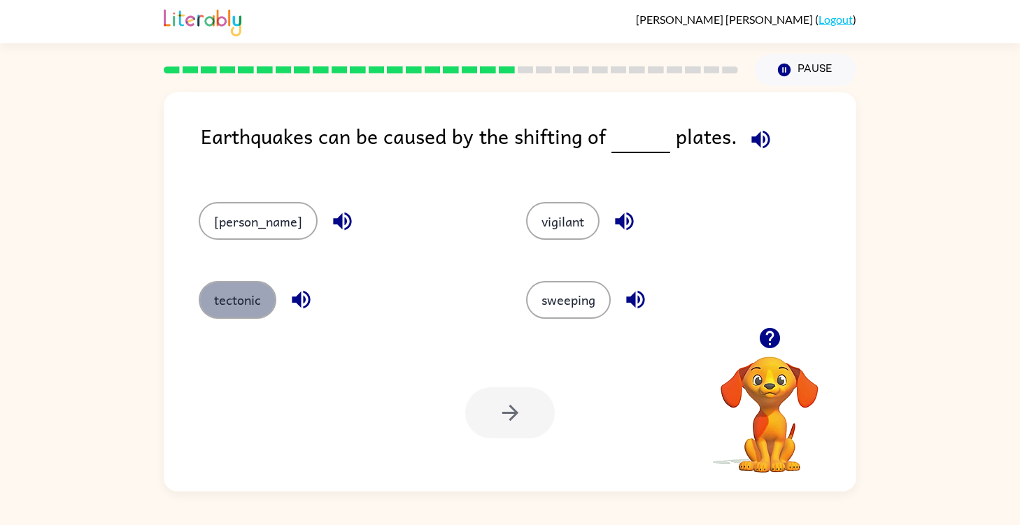
click at [253, 288] on button "tectonic" at bounding box center [238, 300] width 78 height 38
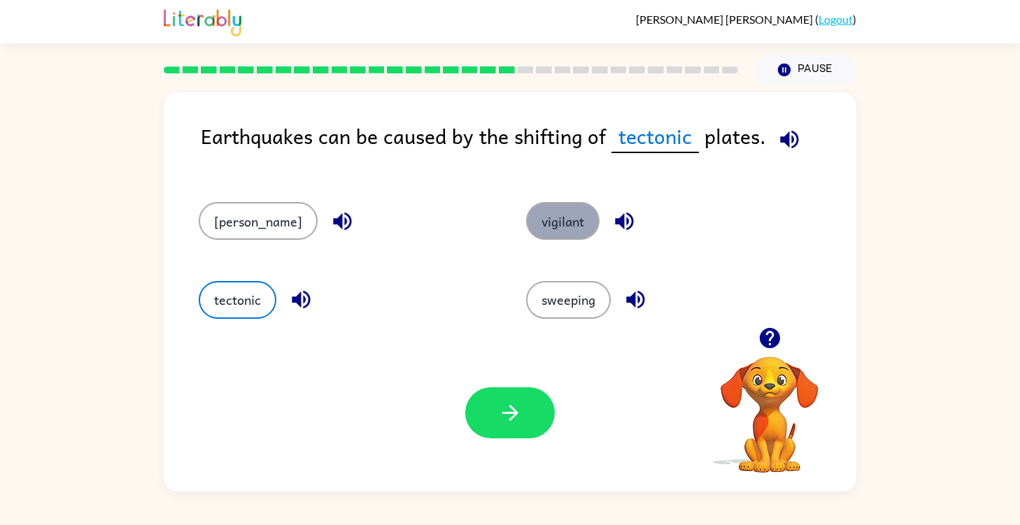
click at [539, 225] on button "vigilant" at bounding box center [562, 221] width 73 height 38
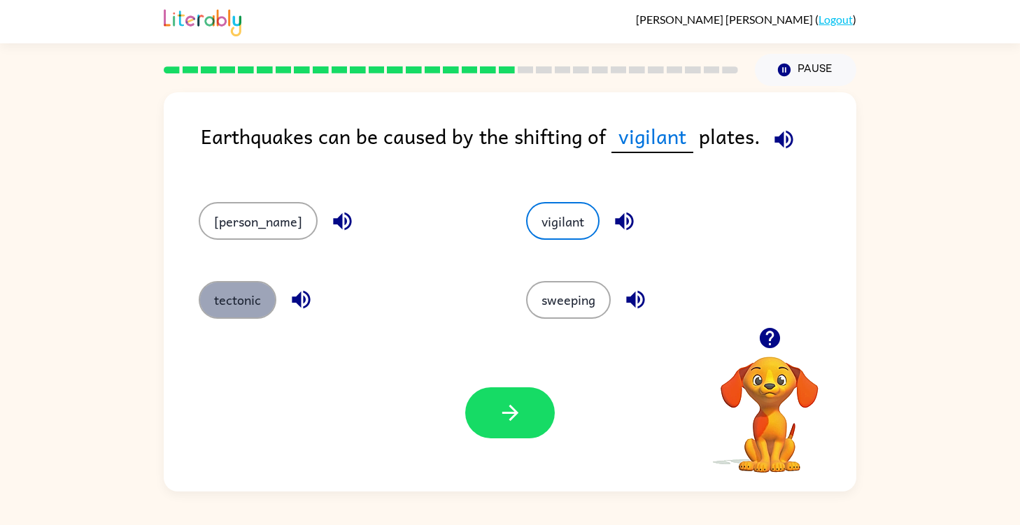
click at [231, 310] on button "tectonic" at bounding box center [238, 300] width 78 height 38
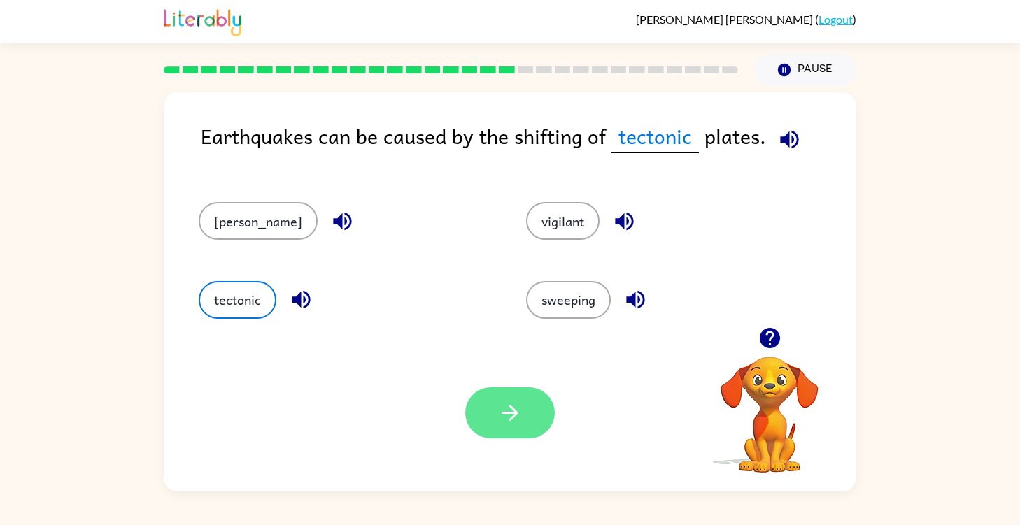
click at [486, 399] on button "button" at bounding box center [510, 413] width 90 height 51
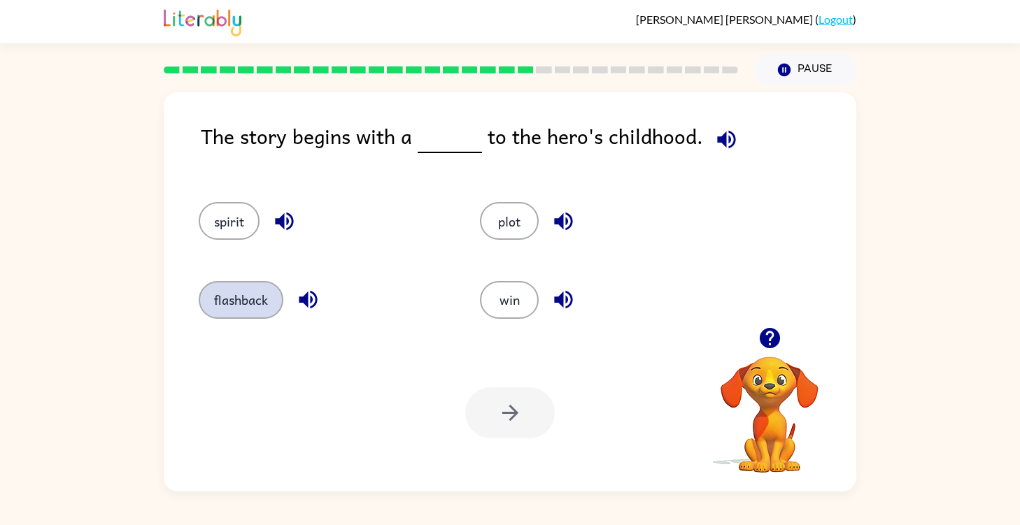
click at [243, 295] on button "flashback" at bounding box center [241, 300] width 85 height 38
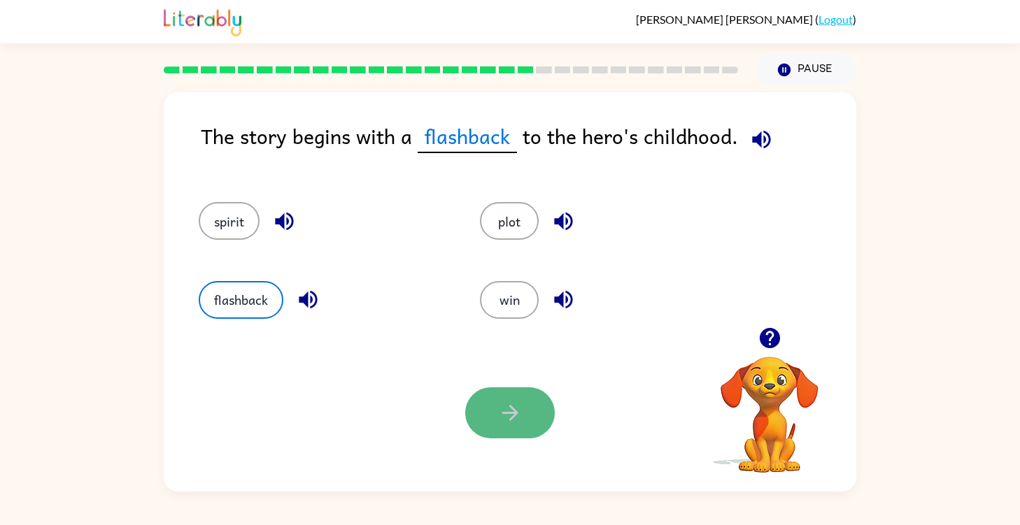
click at [498, 418] on icon "button" at bounding box center [510, 413] width 24 height 24
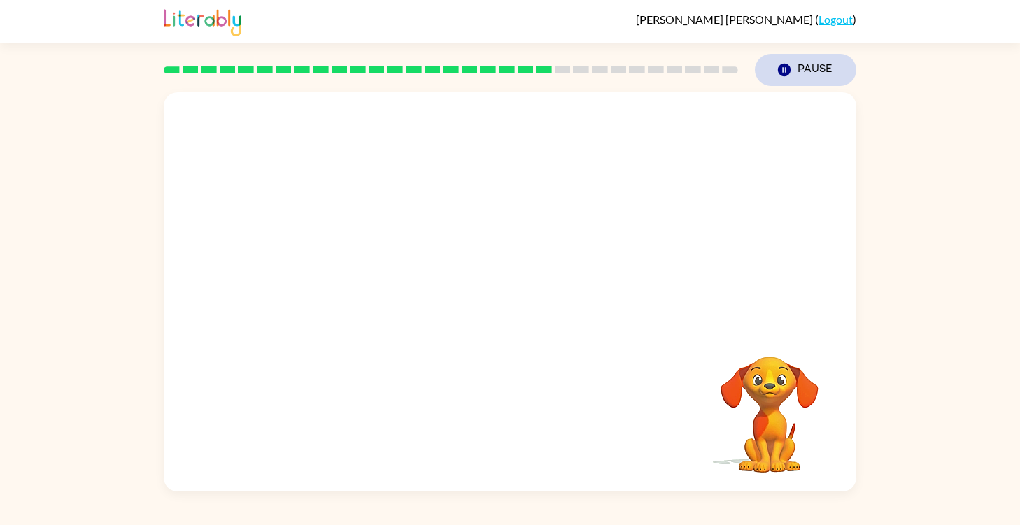
click at [793, 64] on button "Pause Pause" at bounding box center [805, 70] width 101 height 32
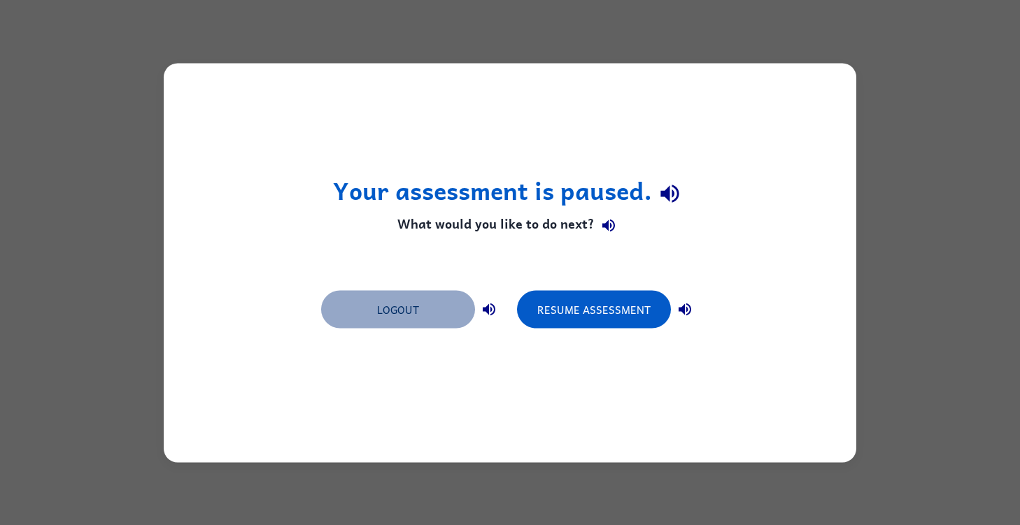
click at [417, 303] on button "Logout" at bounding box center [398, 309] width 154 height 38
